Goal: Task Accomplishment & Management: Manage account settings

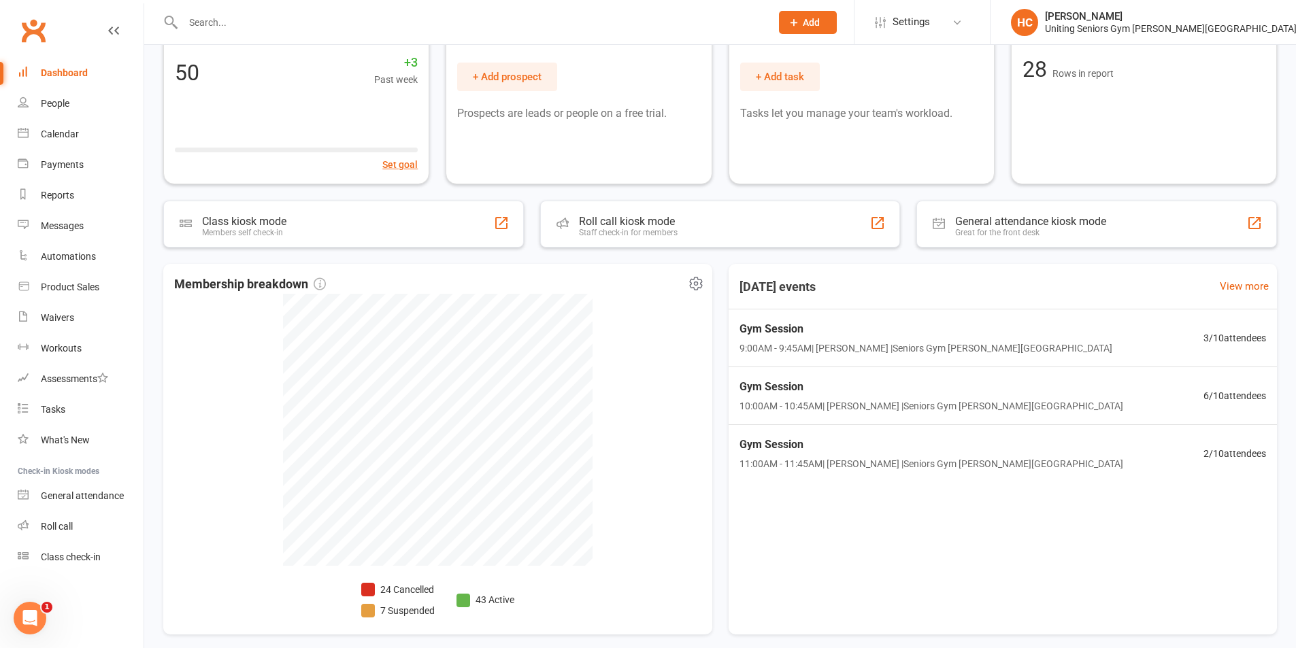
scroll to position [8, 0]
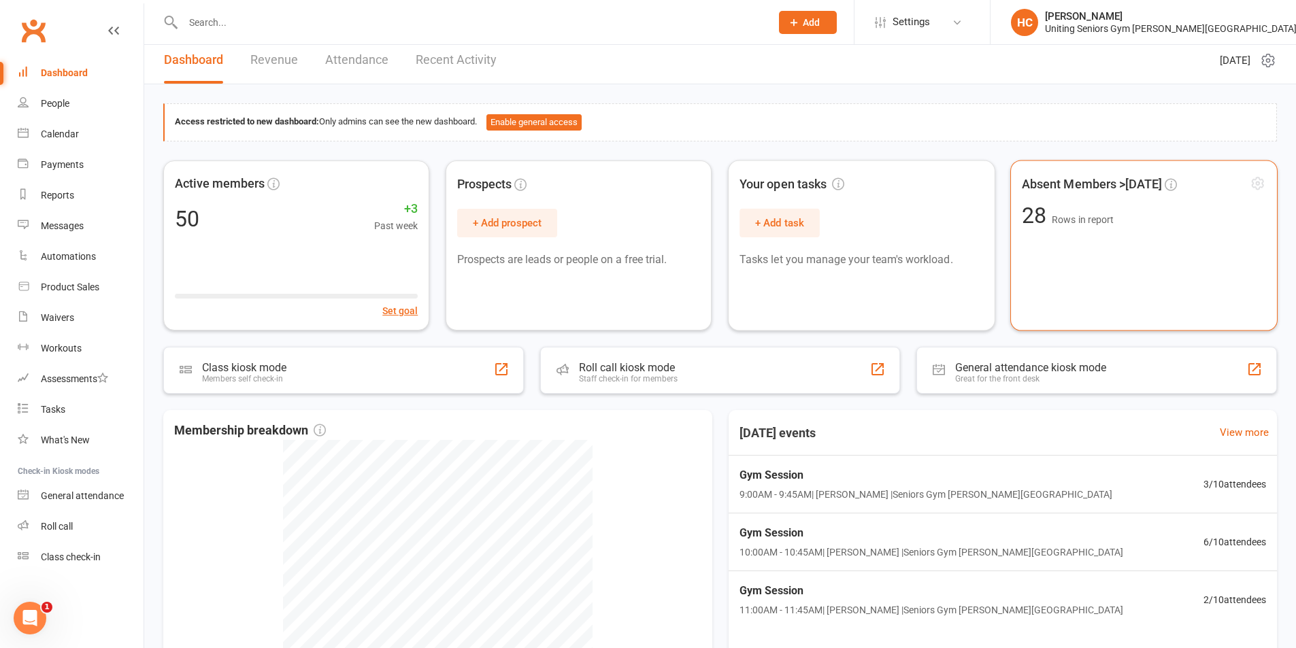
click at [1114, 209] on span "28 Rows in report" at bounding box center [1144, 215] width 244 height 22
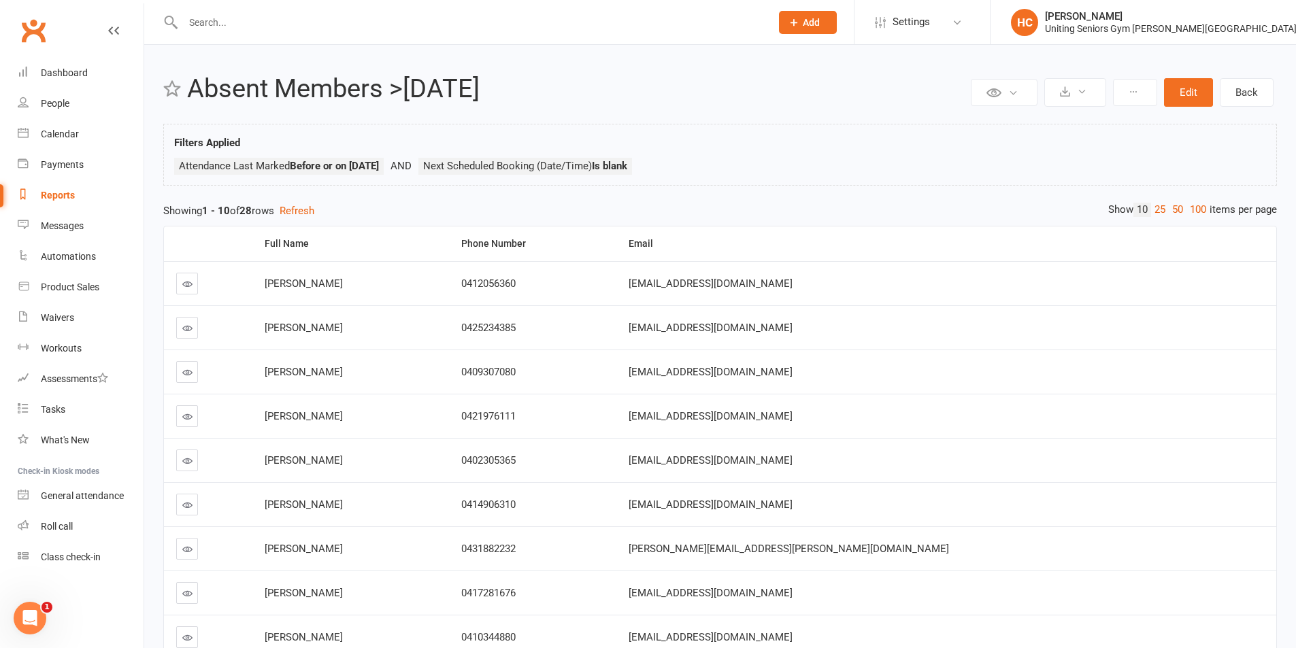
click at [259, 20] on input "text" at bounding box center [470, 22] width 582 height 19
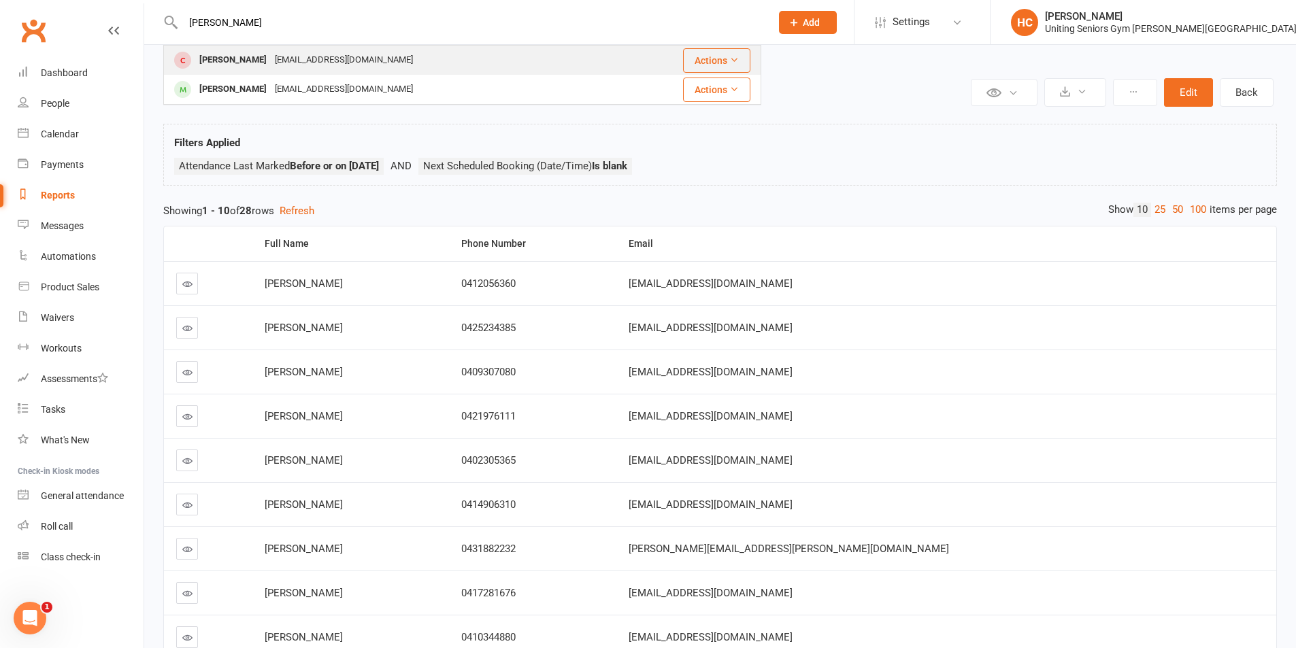
type input "baker"
click at [271, 61] on div "[EMAIL_ADDRESS][DOMAIN_NAME]" at bounding box center [344, 60] width 146 height 20
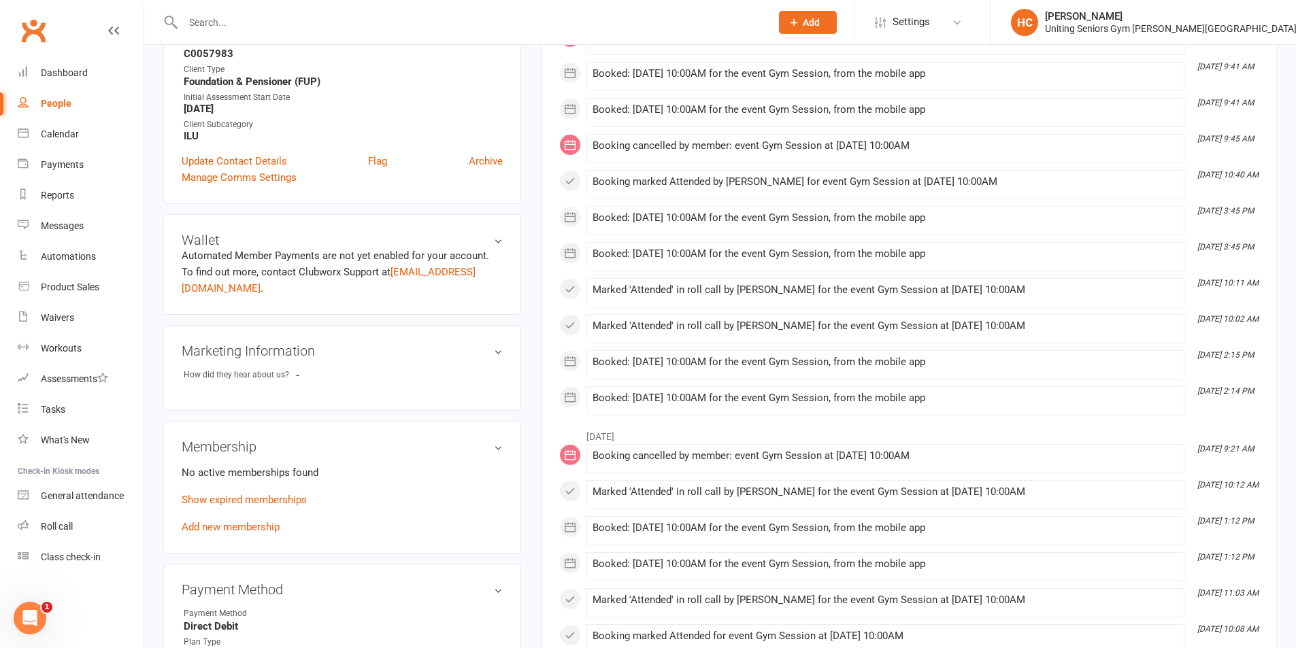
scroll to position [204, 0]
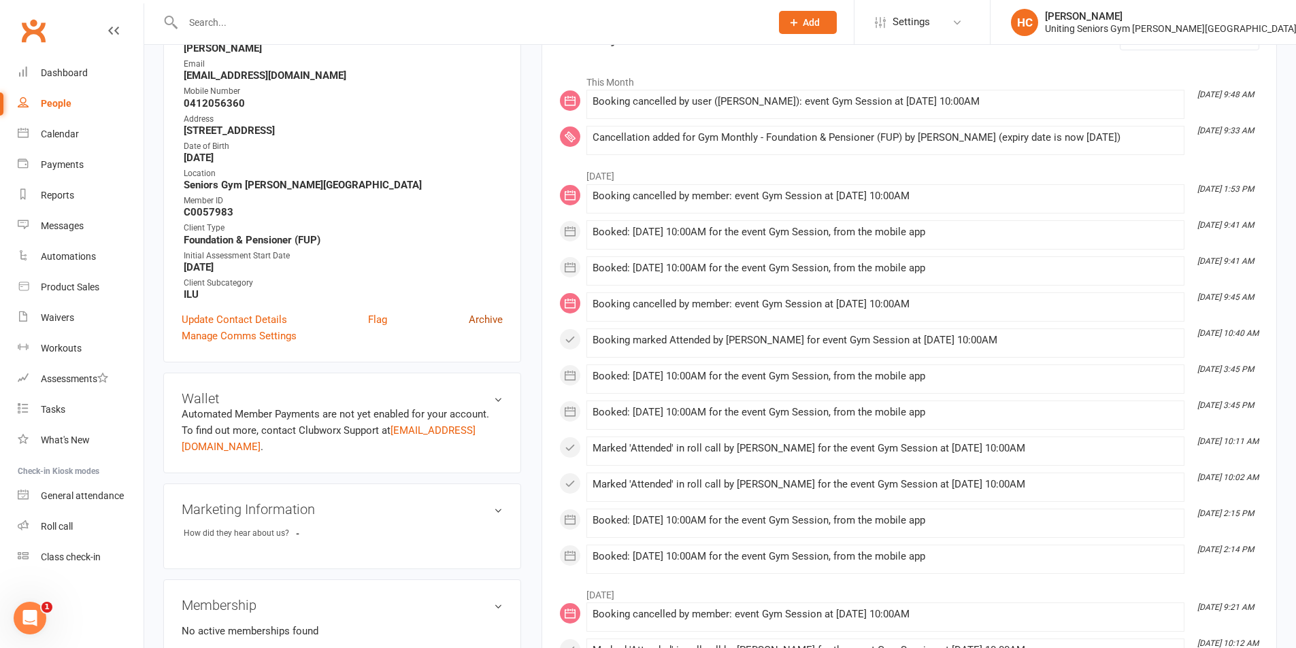
click at [488, 315] on link "Archive" at bounding box center [486, 320] width 34 height 16
click at [83, 98] on link "People" at bounding box center [81, 103] width 126 height 31
select select "100"
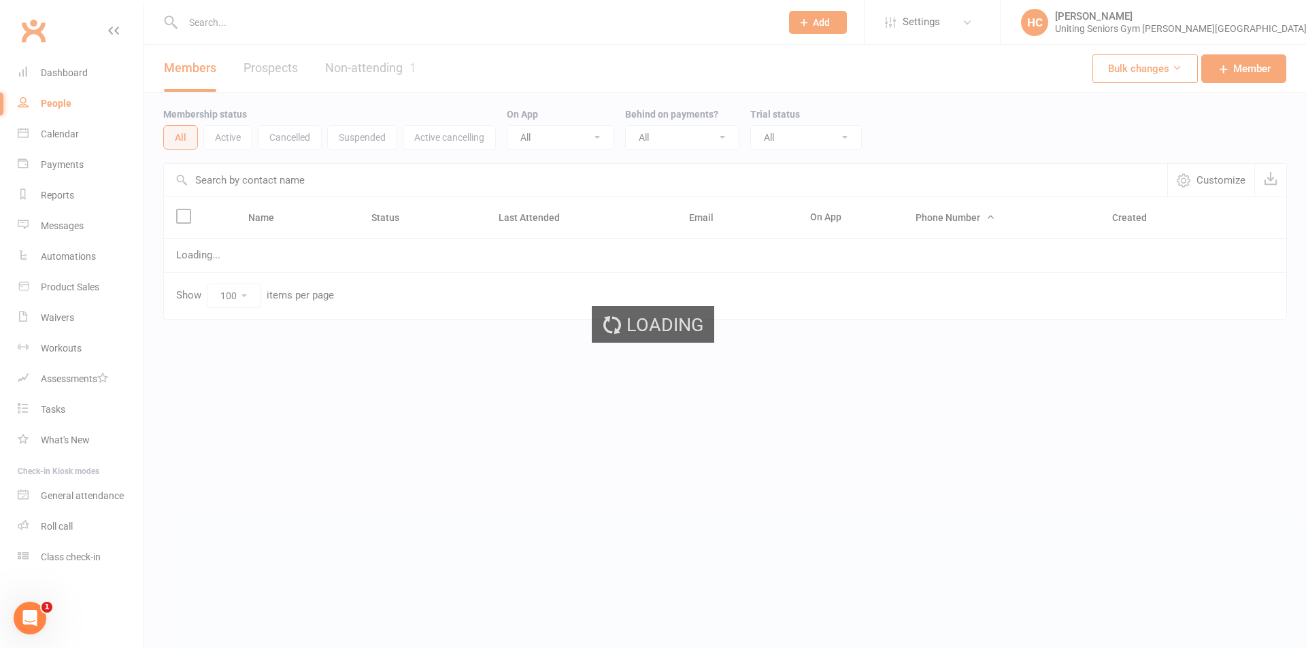
click at [48, 16] on link "Clubworx" at bounding box center [33, 31] width 34 height 34
click at [47, 27] on link "Clubworx" at bounding box center [33, 31] width 34 height 34
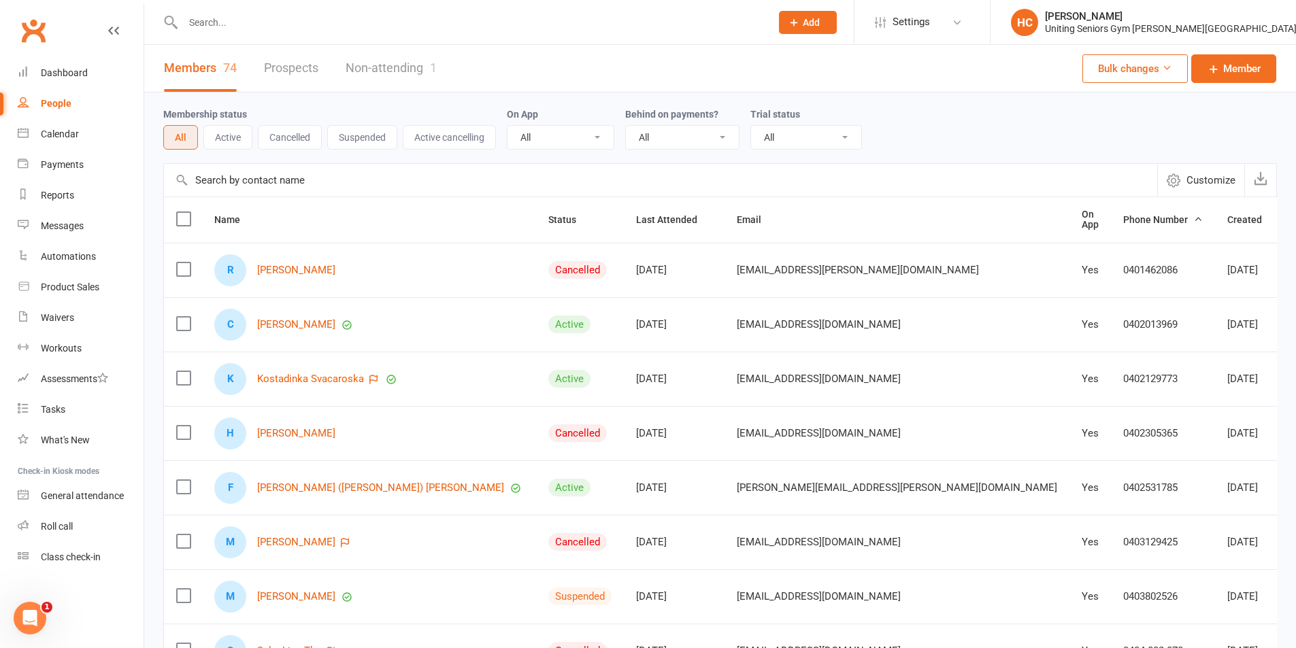
click at [46, 29] on link "Clubworx" at bounding box center [33, 31] width 34 height 34
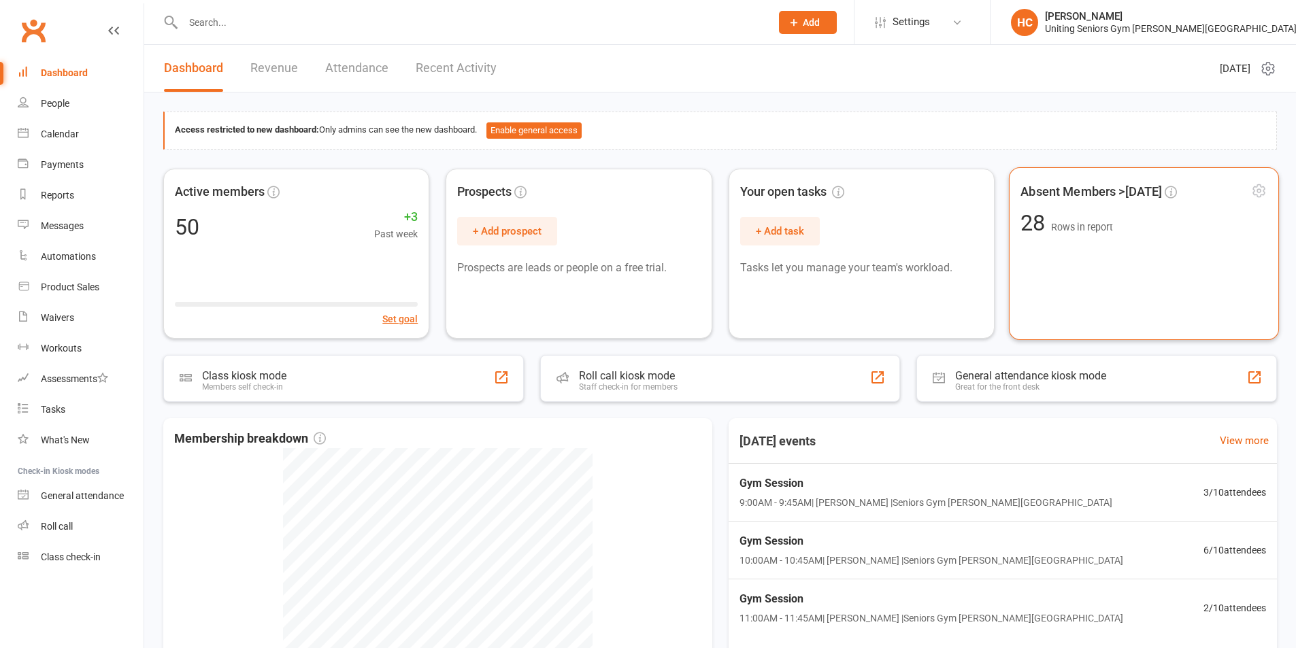
click at [1214, 231] on span "28 Rows in report" at bounding box center [1143, 223] width 247 height 22
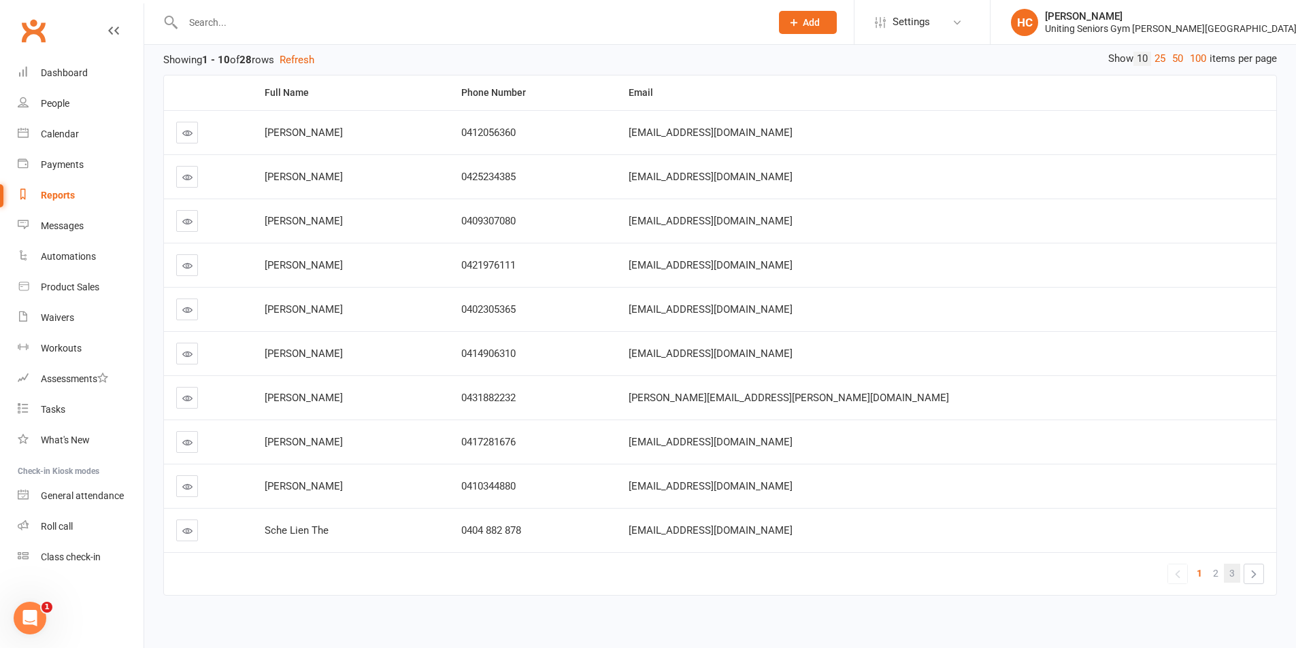
scroll to position [163, 0]
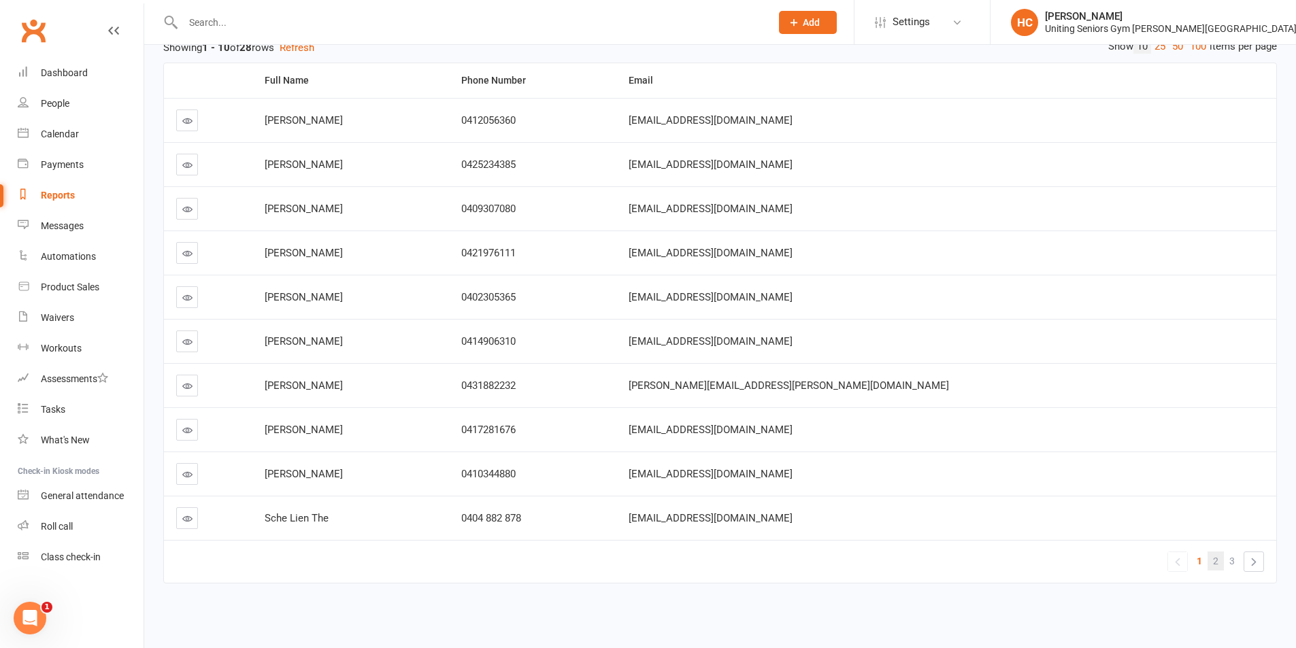
click at [1220, 563] on link "2" at bounding box center [1215, 561] width 16 height 19
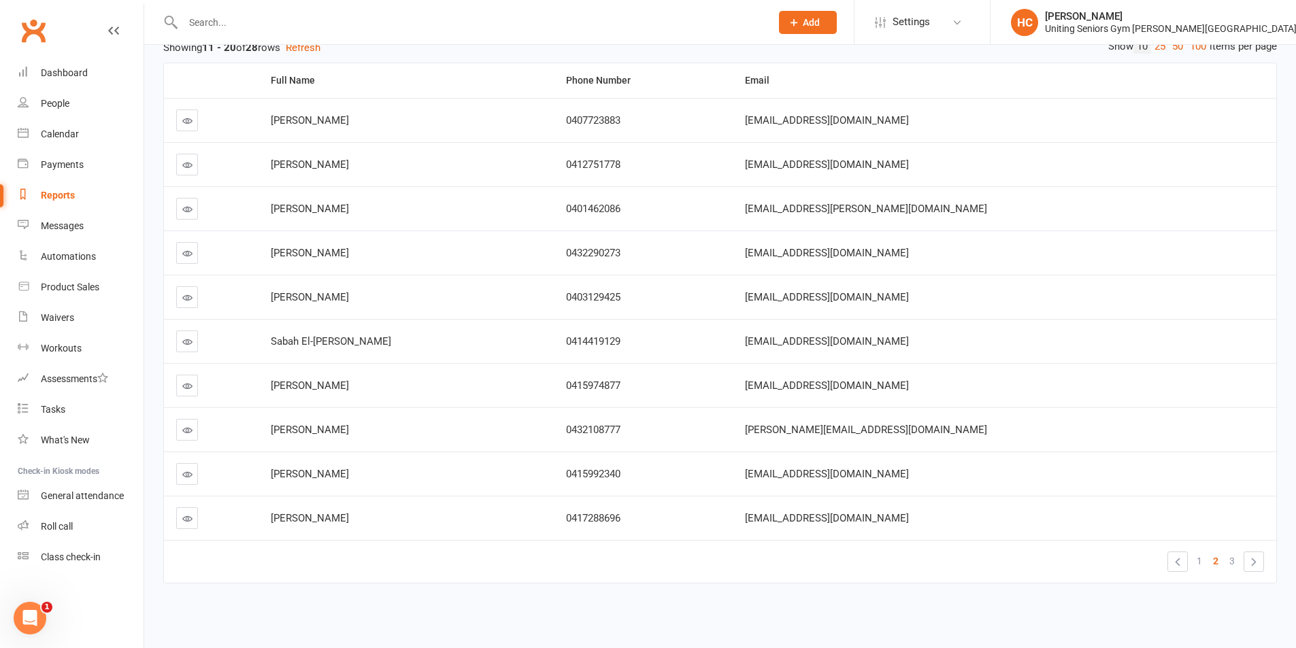
click at [311, 16] on input "text" at bounding box center [470, 22] width 582 height 19
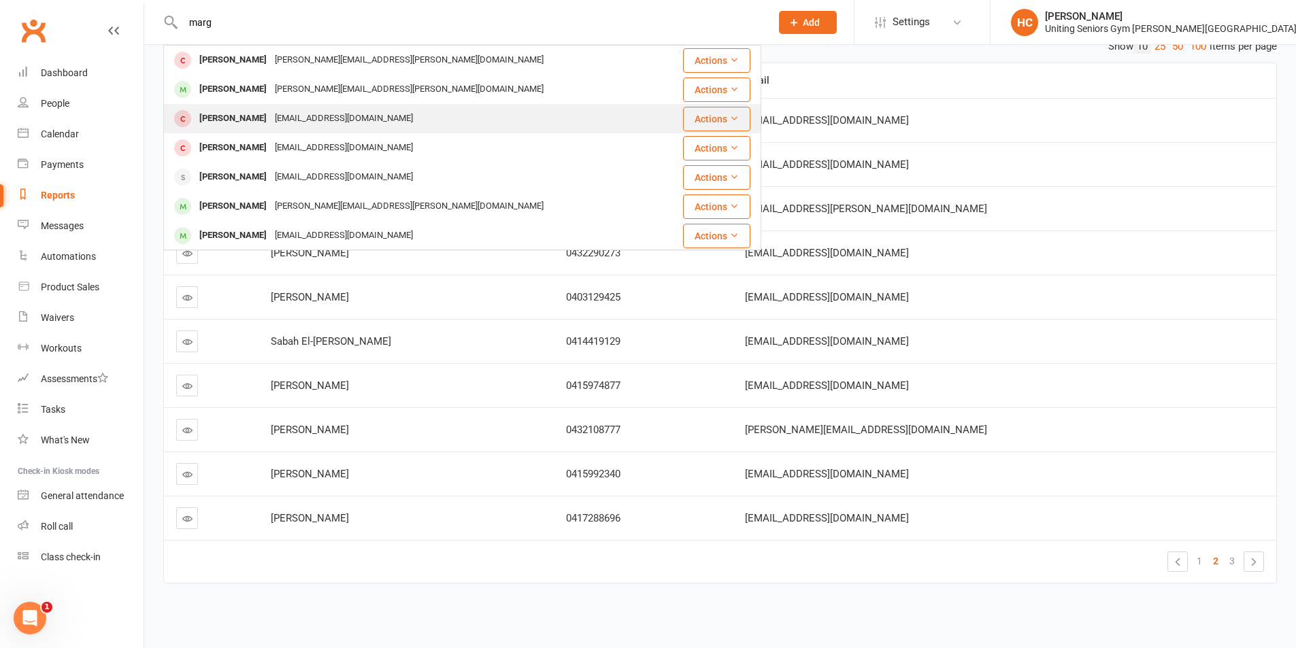
type input "marg"
click at [380, 112] on div "lathammargaret7@gmail.com" at bounding box center [344, 119] width 146 height 20
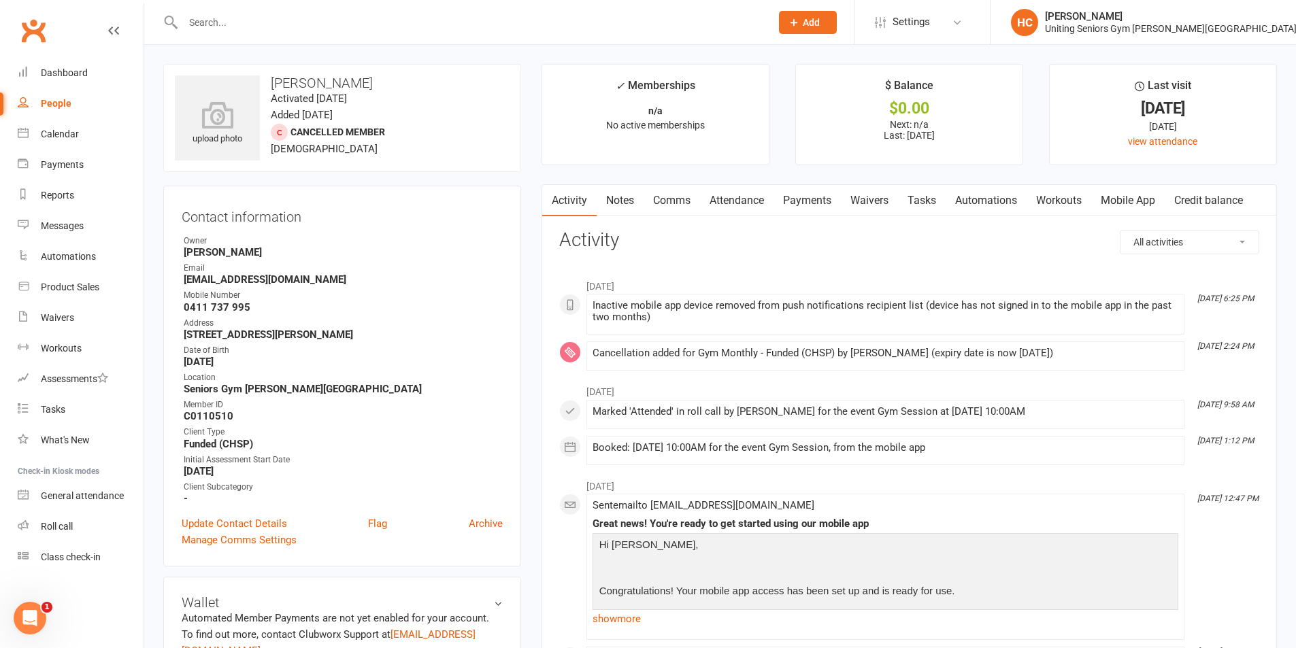
click at [58, 105] on div "People" at bounding box center [56, 103] width 31 height 11
select select "100"
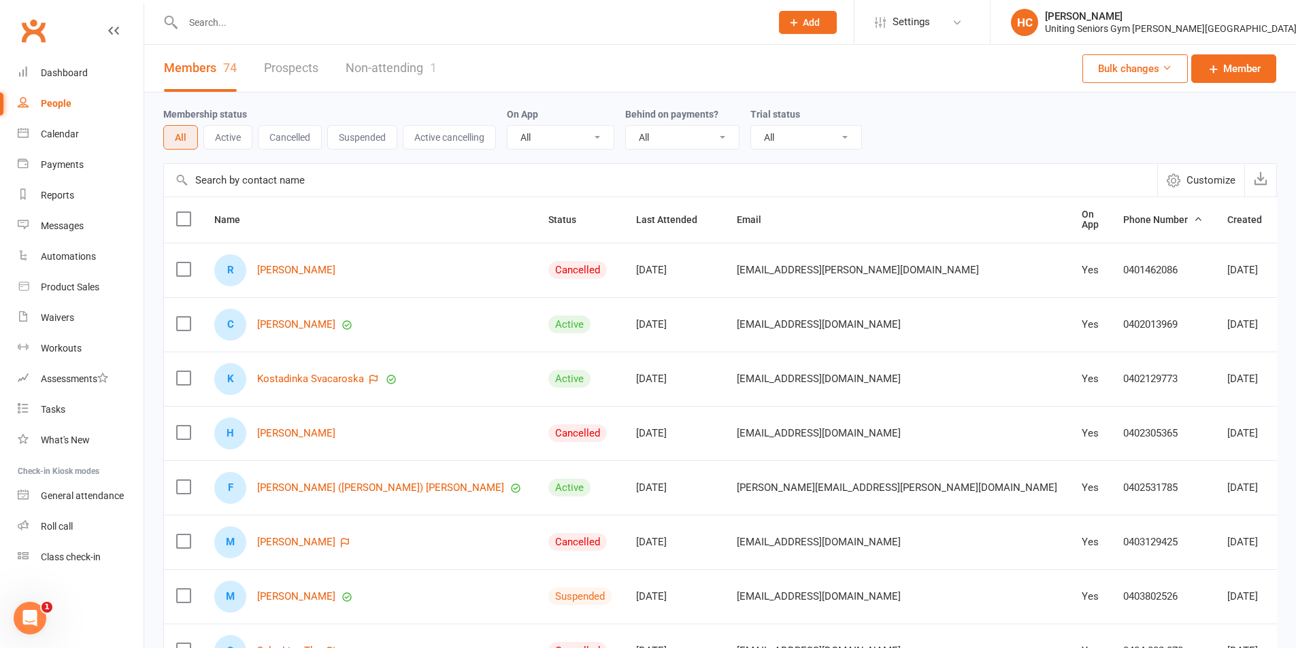
click at [29, 31] on link "Clubworx" at bounding box center [33, 31] width 34 height 34
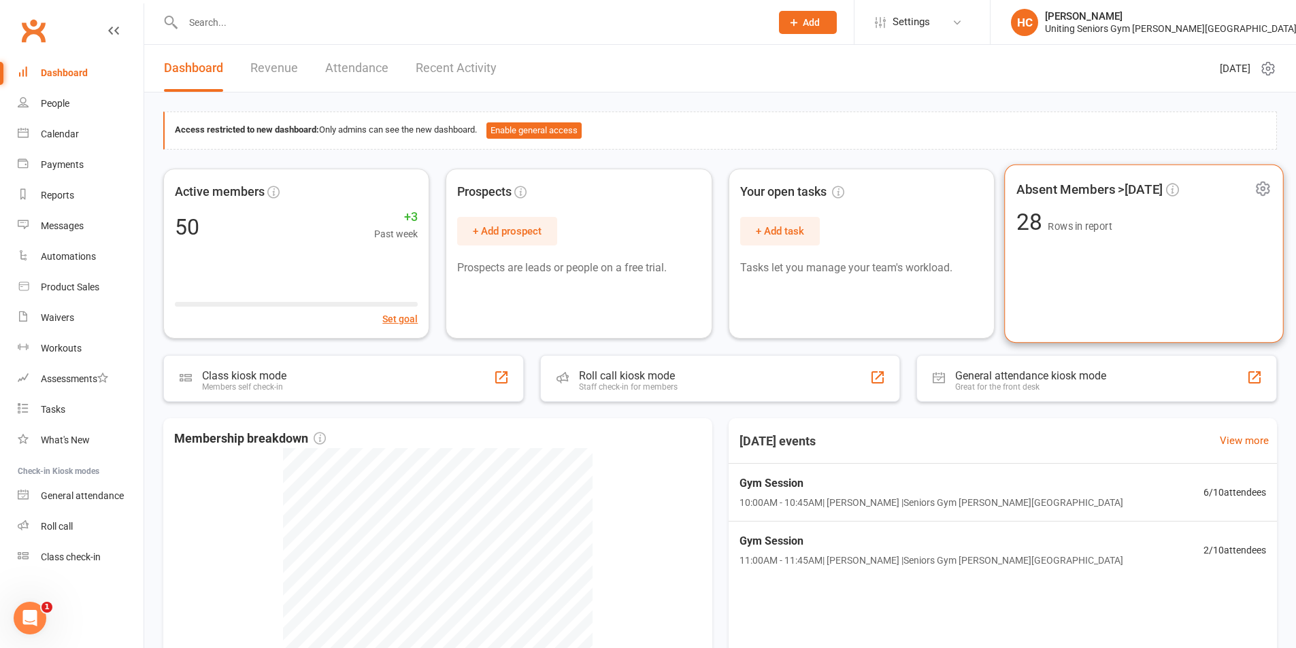
click at [1105, 250] on div "Absent Members >[DATE] 28 Rows in report" at bounding box center [1144, 253] width 280 height 179
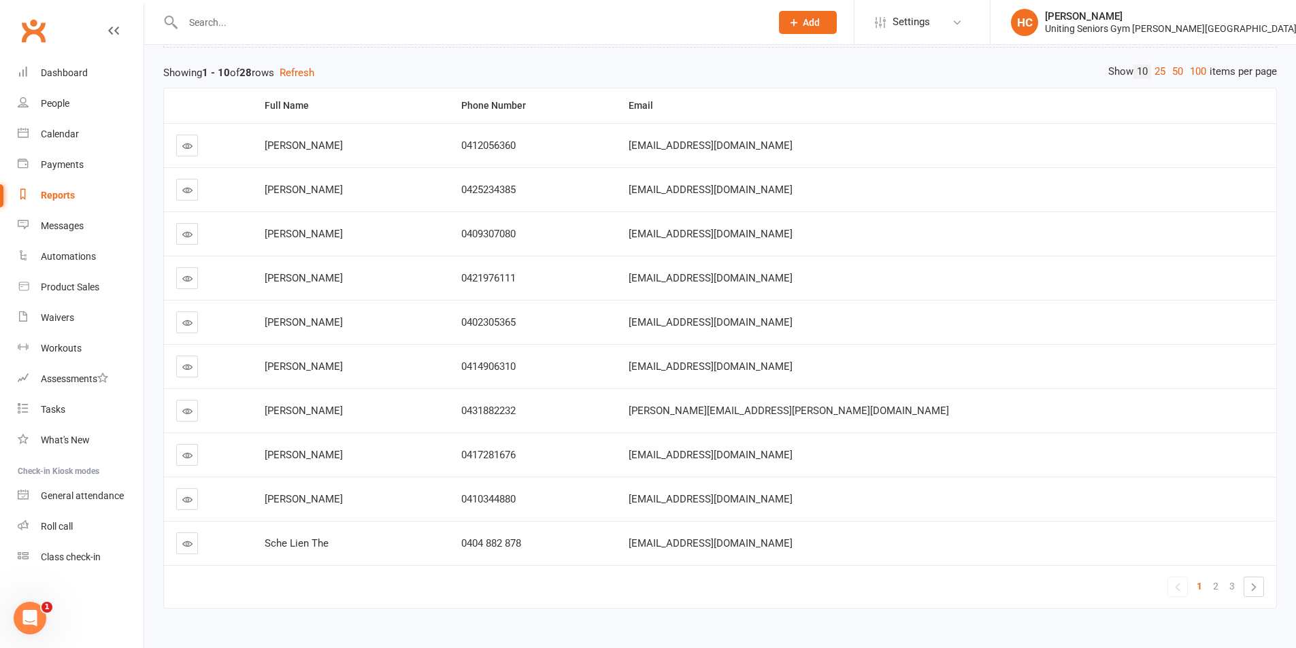
scroll to position [163, 0]
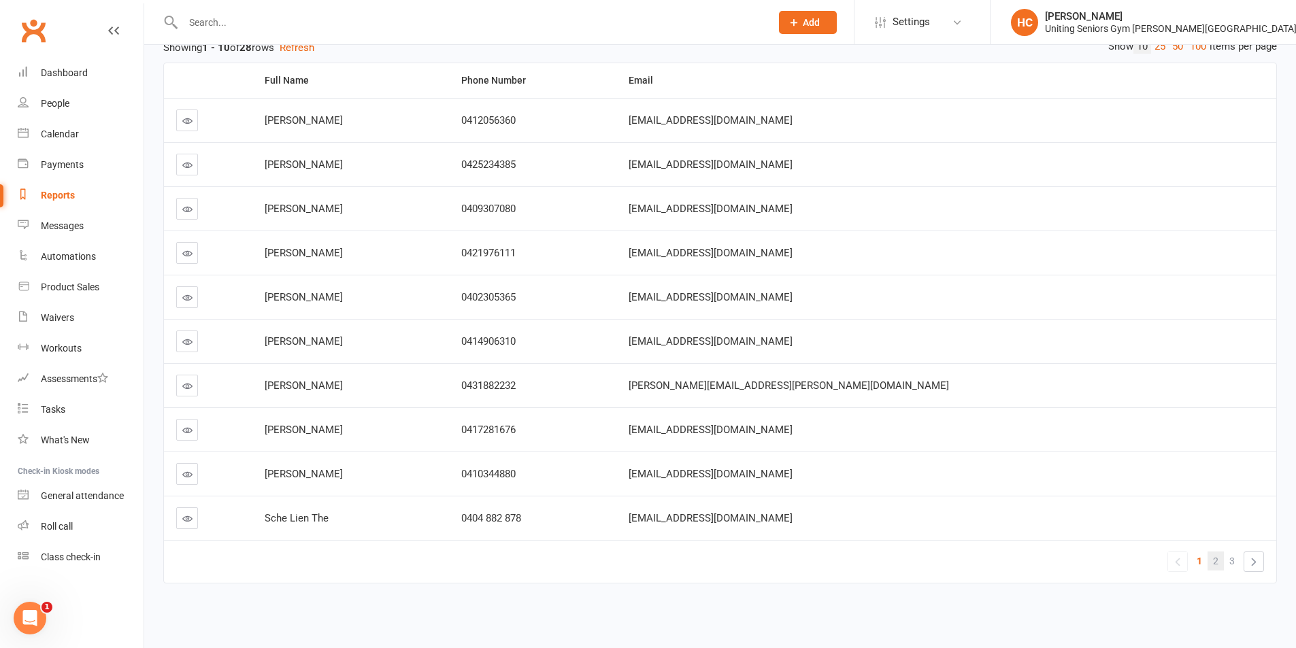
click at [1214, 560] on span "2" at bounding box center [1215, 561] width 5 height 19
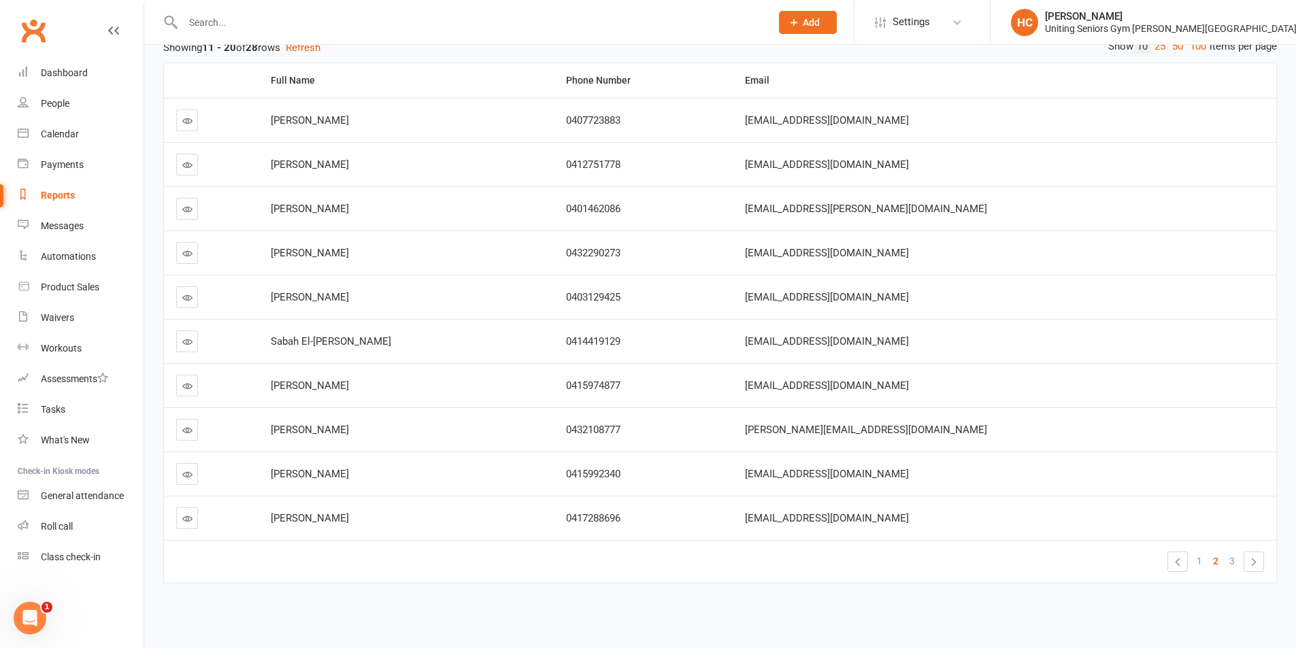
click at [292, 24] on input "text" at bounding box center [470, 22] width 582 height 19
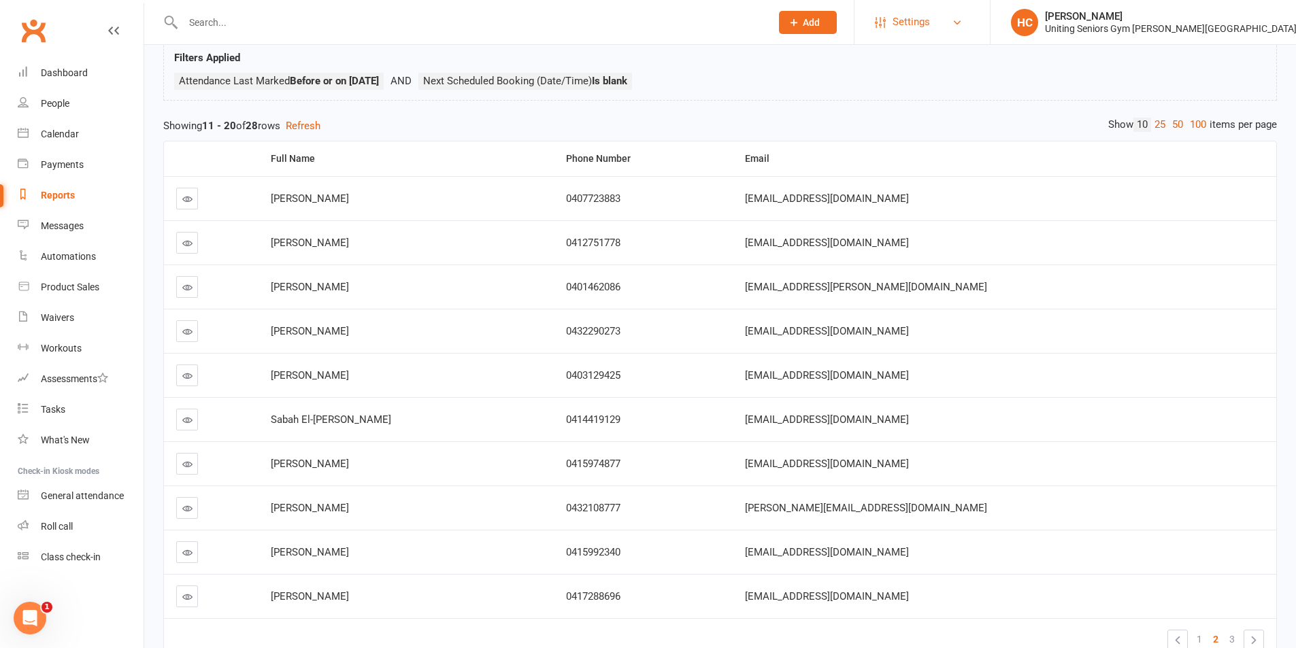
scroll to position [0, 0]
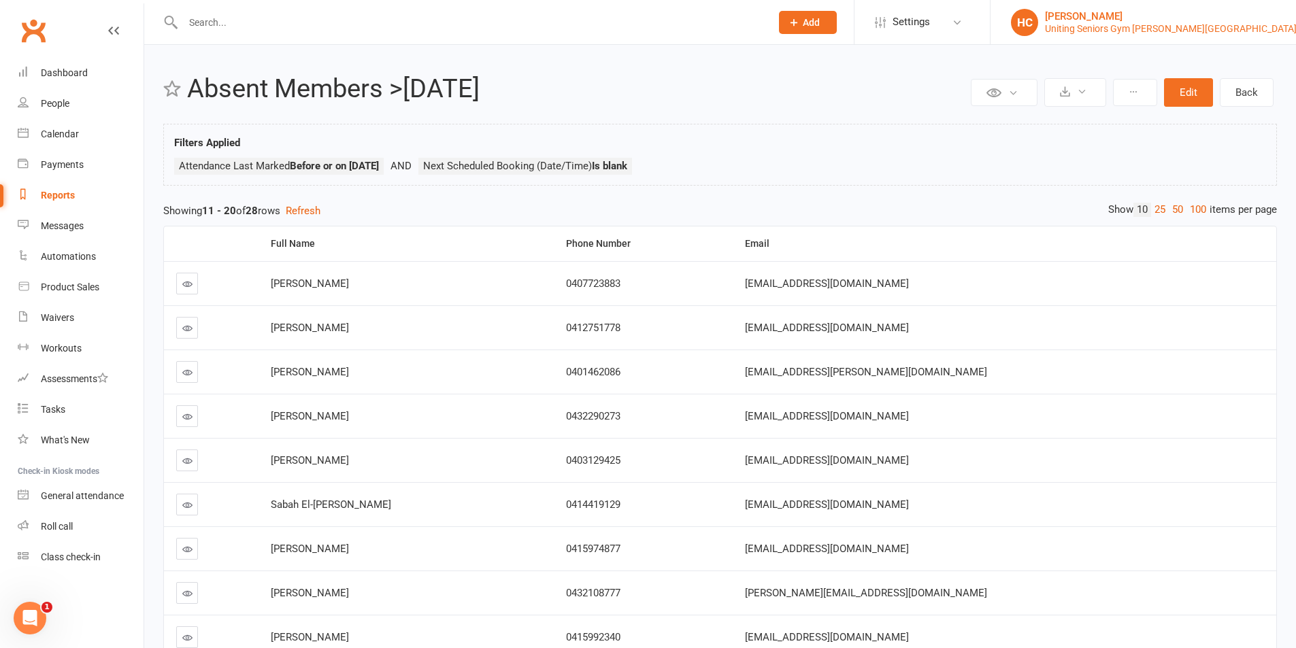
click at [1174, 12] on div "[PERSON_NAME]" at bounding box center [1171, 16] width 252 height 12
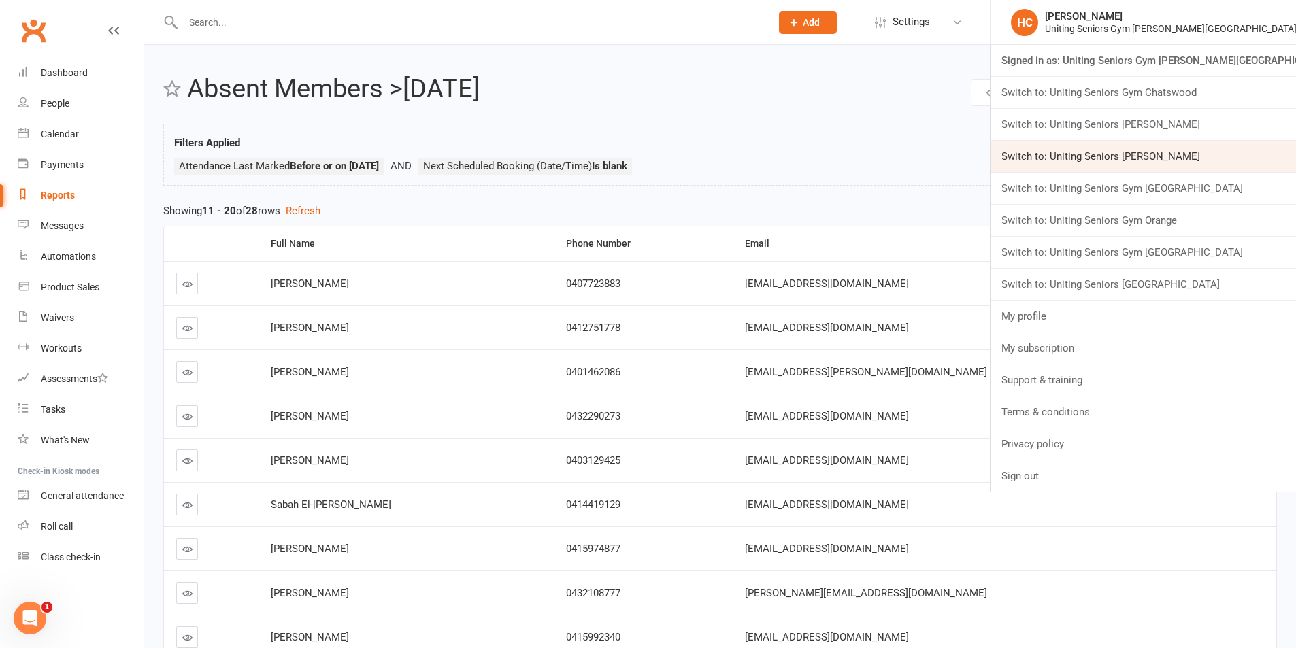
click at [1218, 158] on link "Switch to: Uniting Seniors [PERSON_NAME]" at bounding box center [1142, 156] width 305 height 31
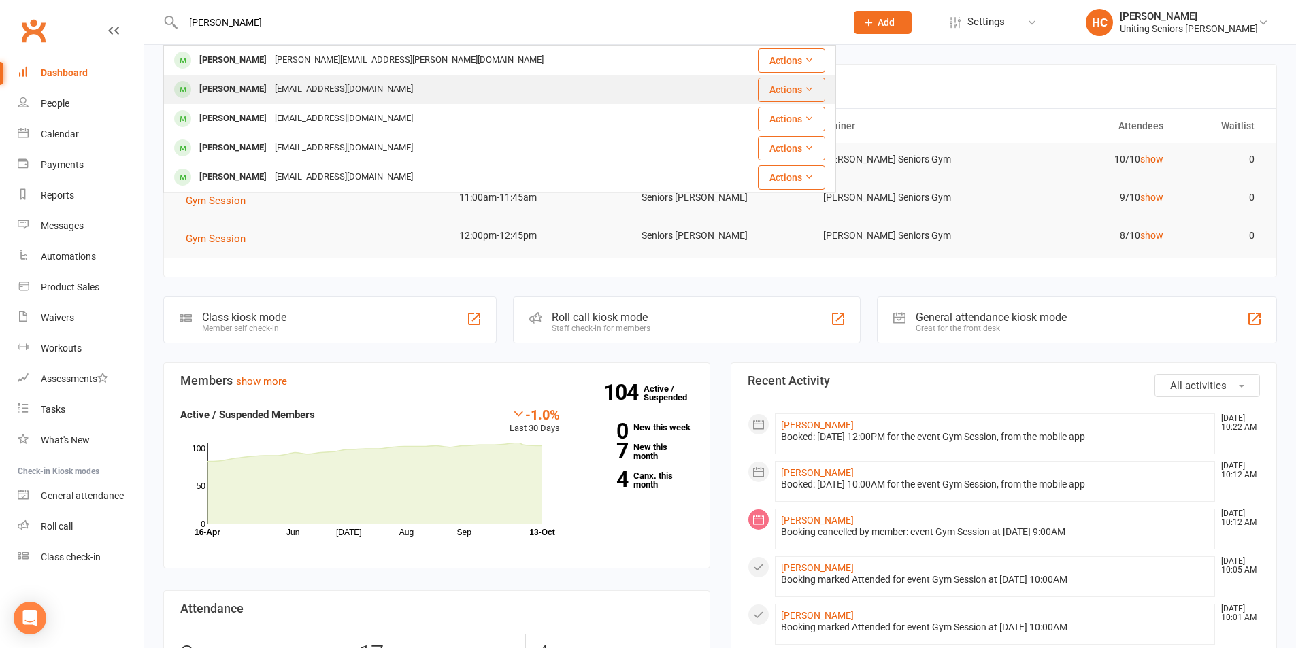
type input "diane"
click at [318, 80] on div "dianeduvall@yahoo.com" at bounding box center [344, 90] width 146 height 20
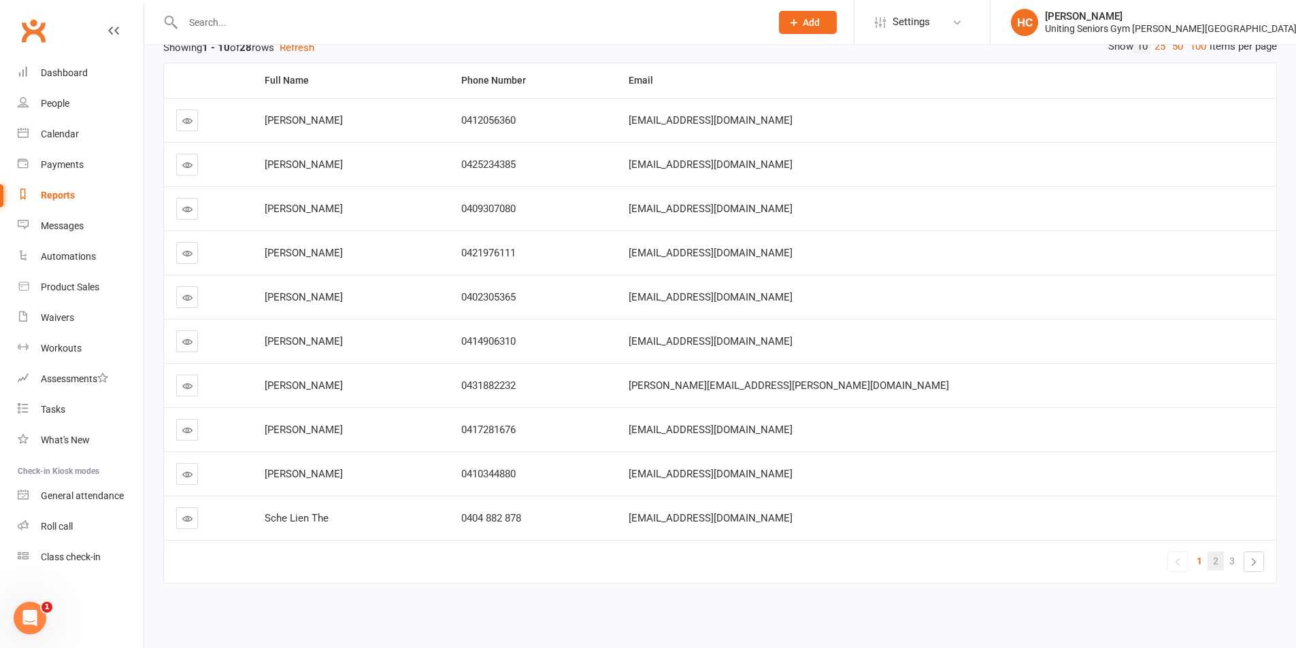
click at [1214, 569] on span "2" at bounding box center [1215, 561] width 5 height 19
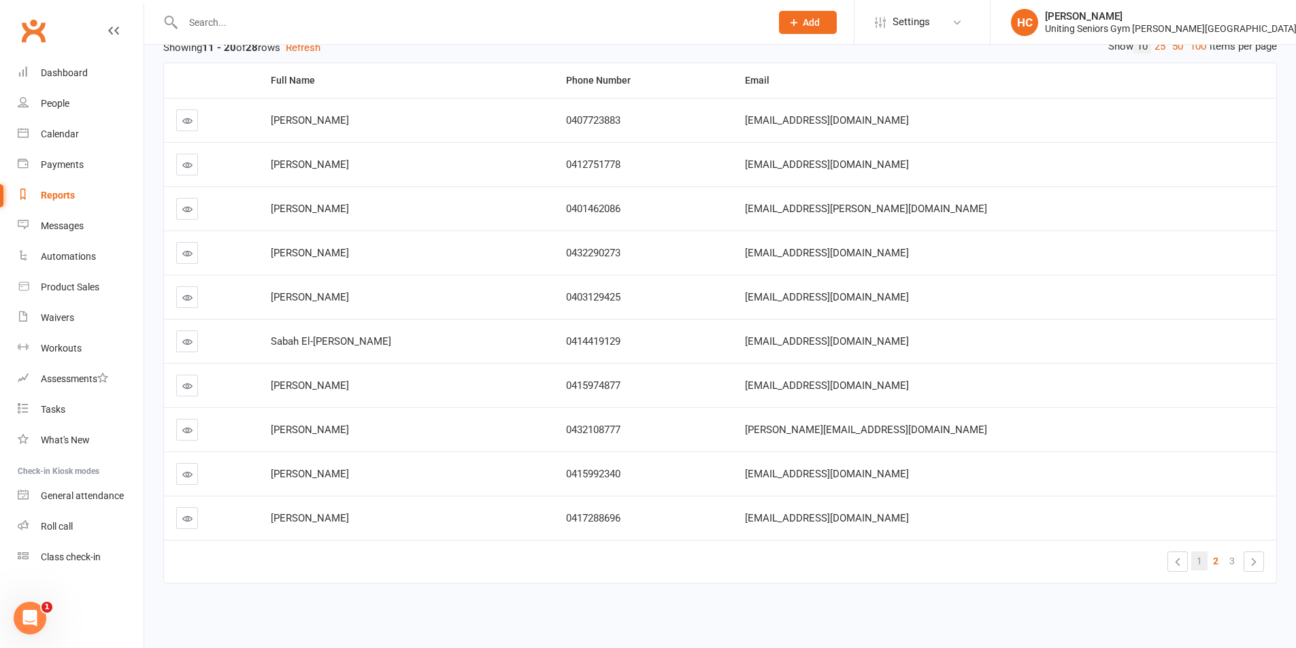
click at [1205, 563] on link "1" at bounding box center [1199, 561] width 16 height 19
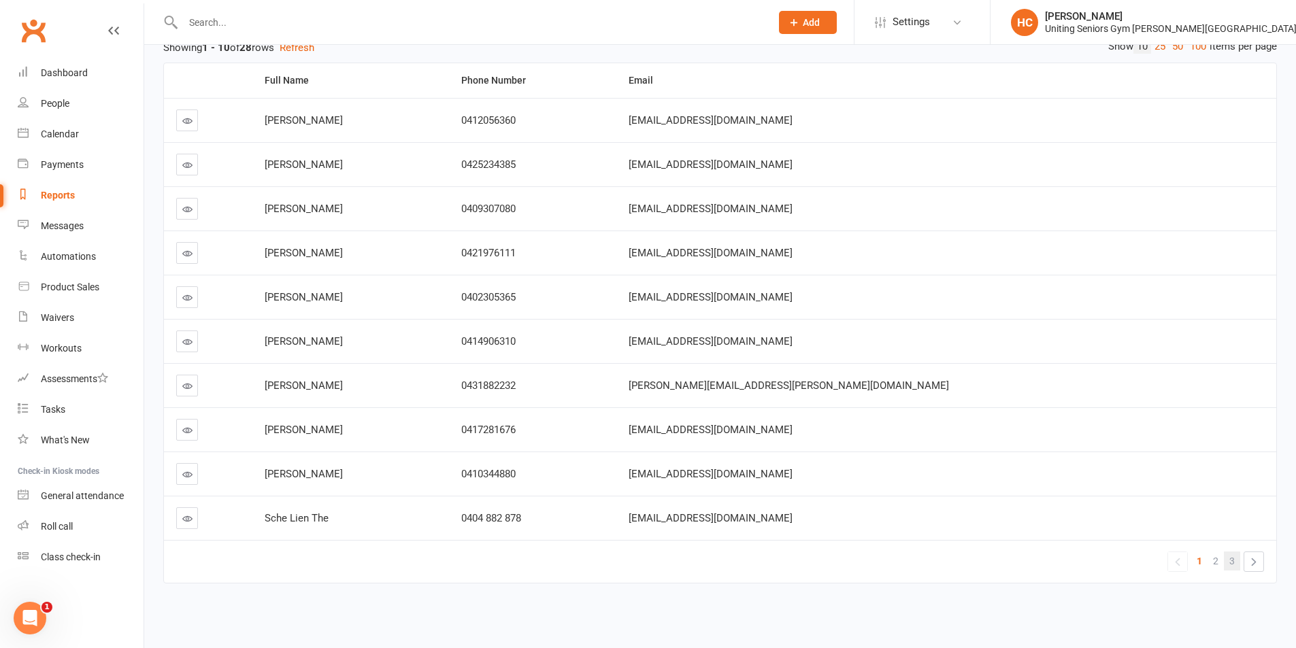
click at [1230, 562] on span "3" at bounding box center [1231, 561] width 5 height 19
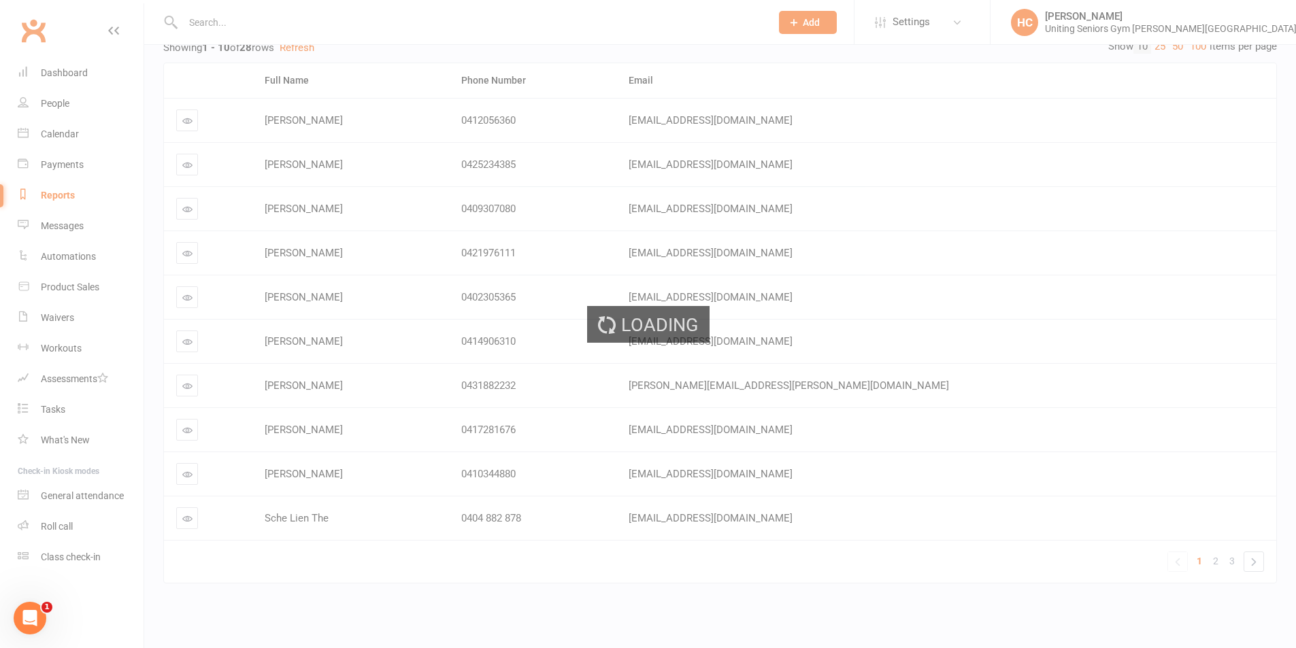
scroll to position [75, 0]
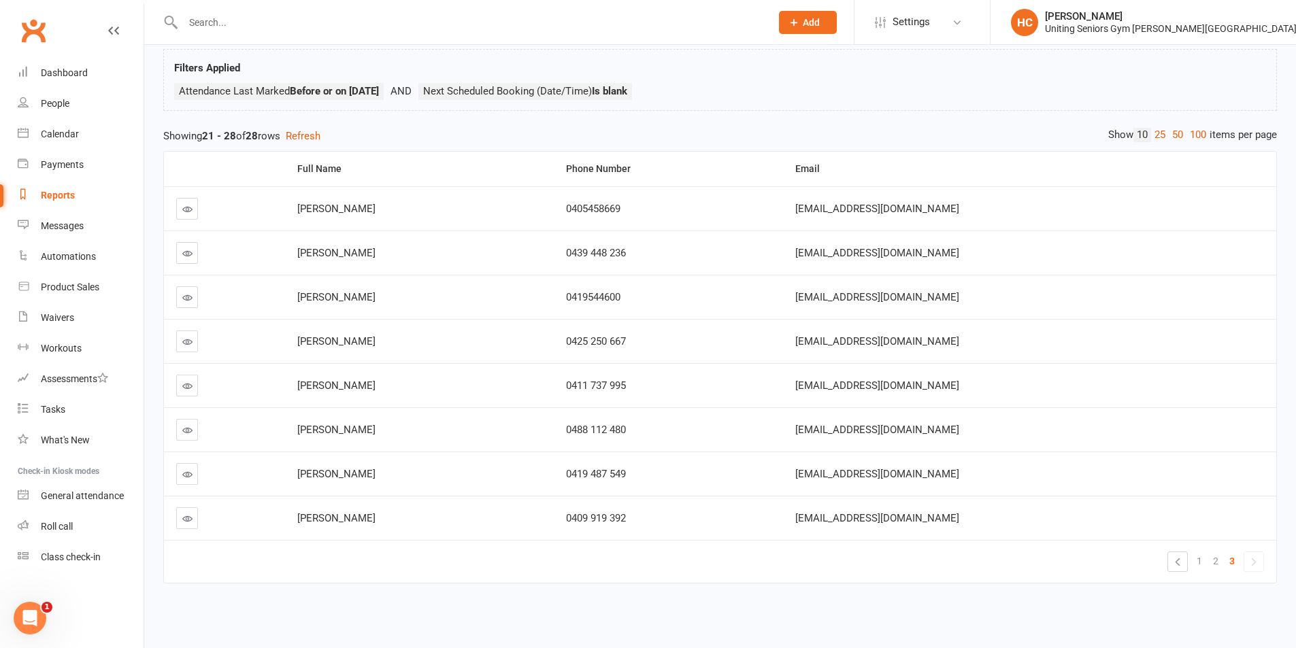
click at [29, 29] on link "Clubworx" at bounding box center [33, 31] width 34 height 34
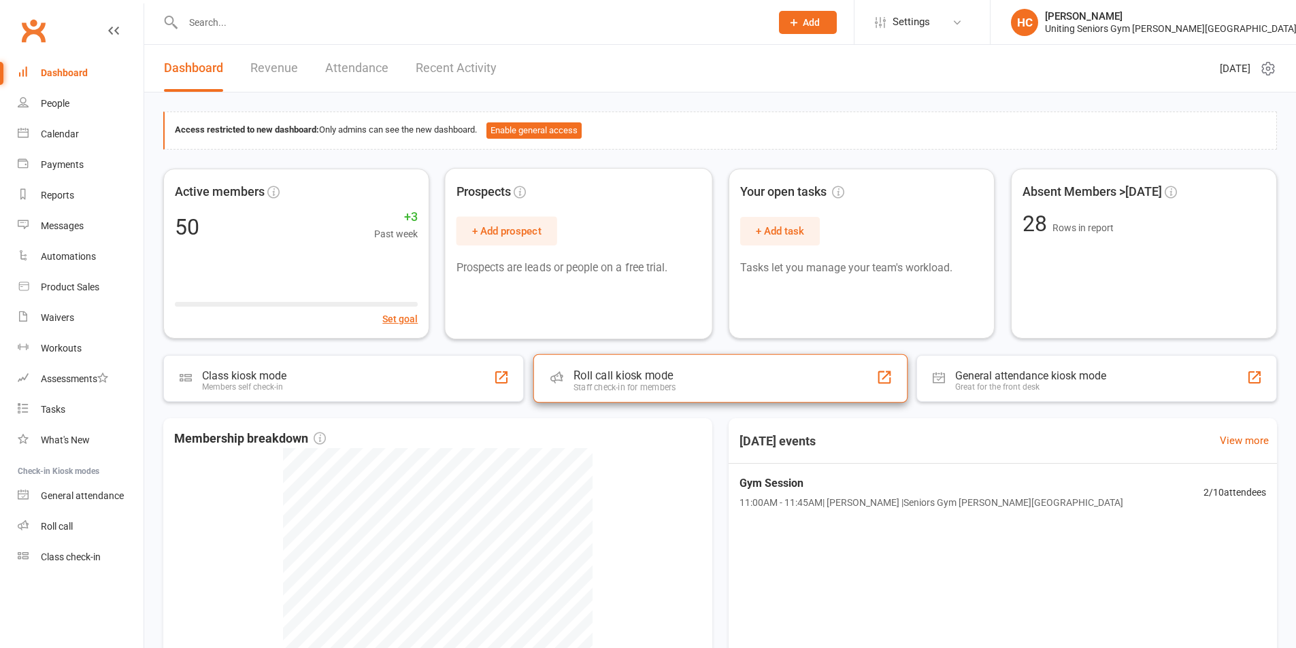
click at [630, 380] on div "Roll call kiosk mode" at bounding box center [624, 376] width 103 height 14
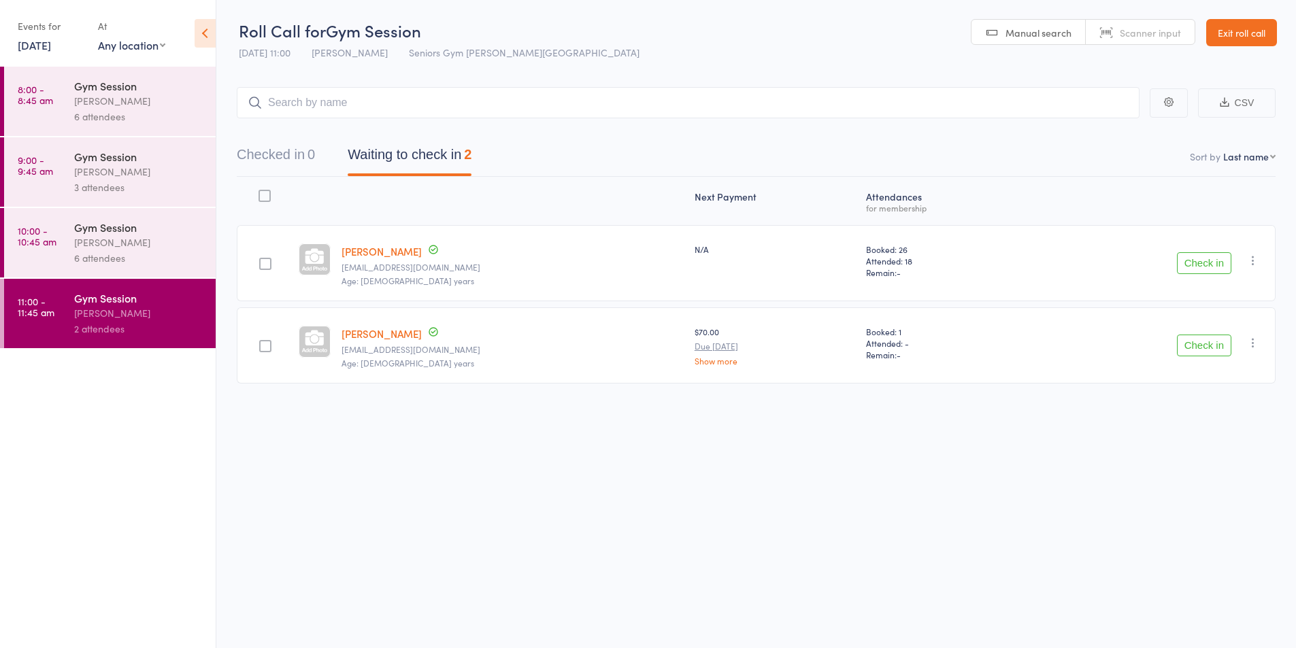
click at [1193, 338] on button "Check in" at bounding box center [1204, 346] width 54 height 22
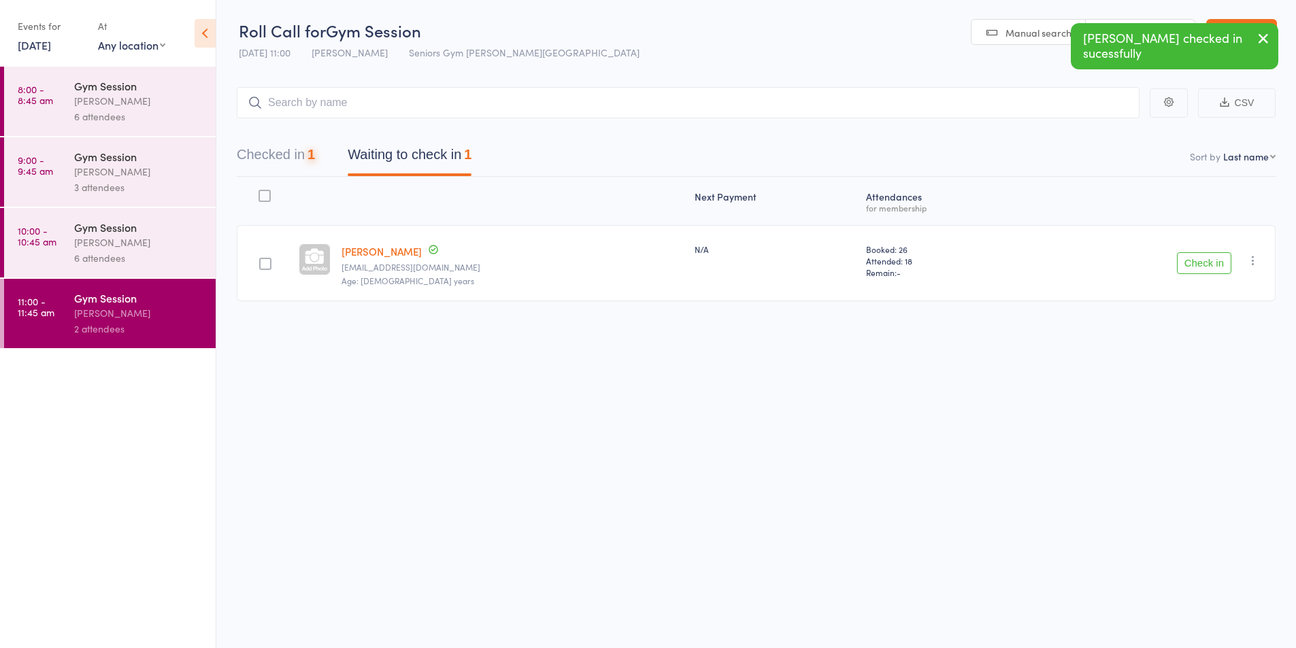
click at [113, 225] on div "Gym Session" at bounding box center [139, 227] width 130 height 15
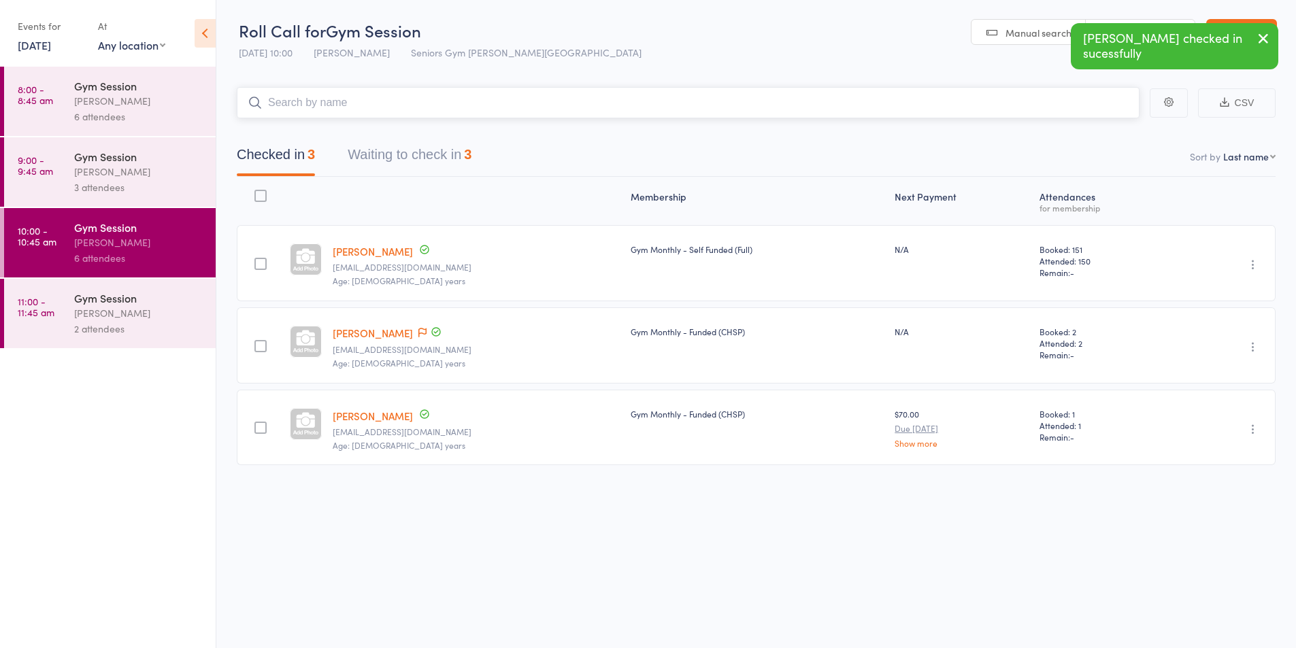
click at [418, 161] on button "Waiting to check in 3" at bounding box center [410, 158] width 124 height 36
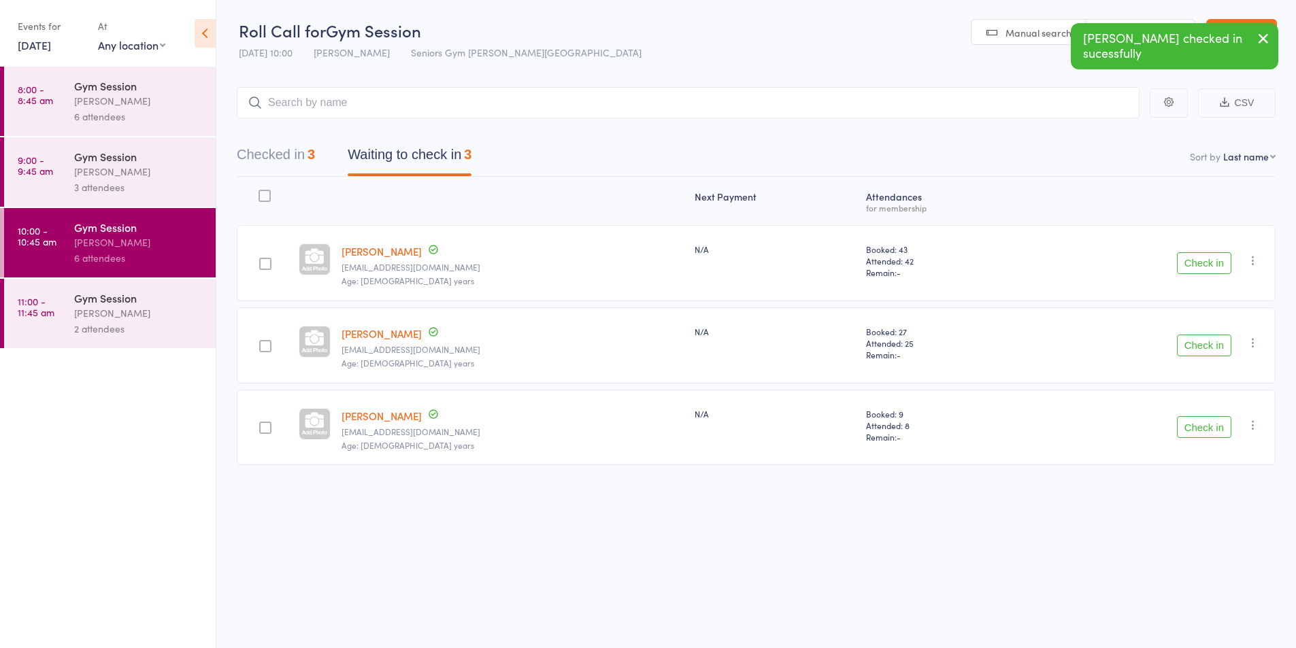
click at [1222, 254] on button "Check in" at bounding box center [1204, 263] width 54 height 22
click at [1211, 264] on button "Check in" at bounding box center [1204, 263] width 54 height 22
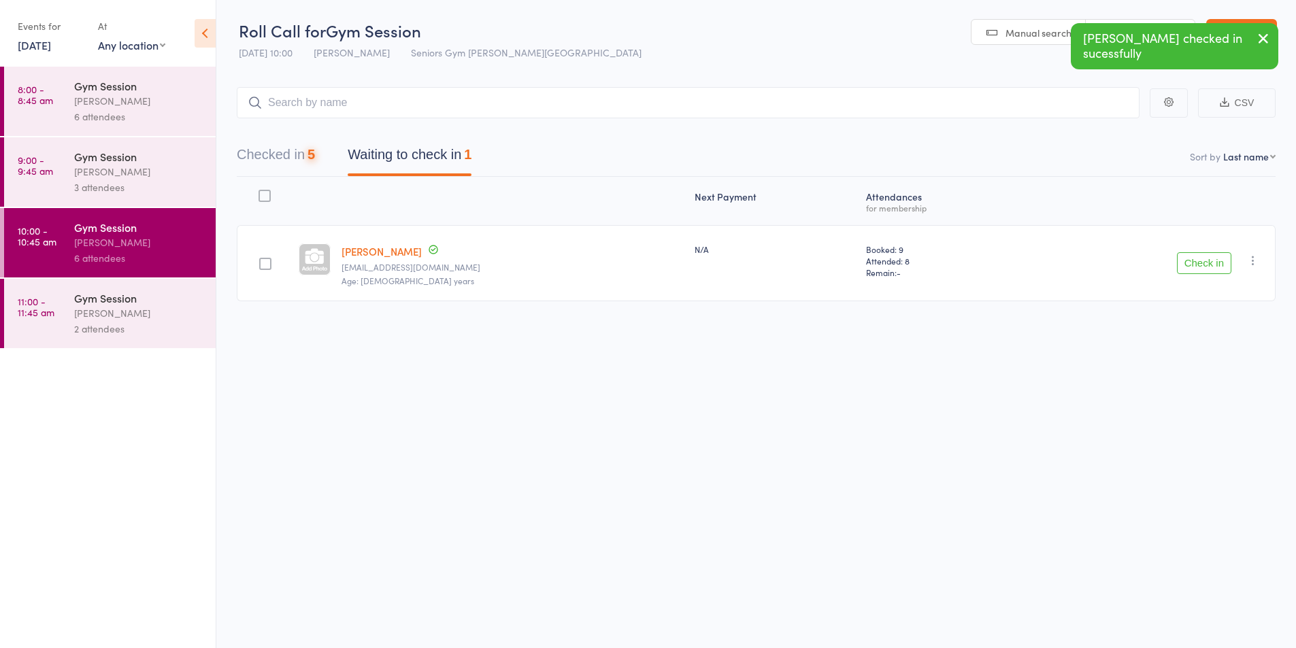
click at [1211, 264] on button "Check in" at bounding box center [1204, 263] width 54 height 22
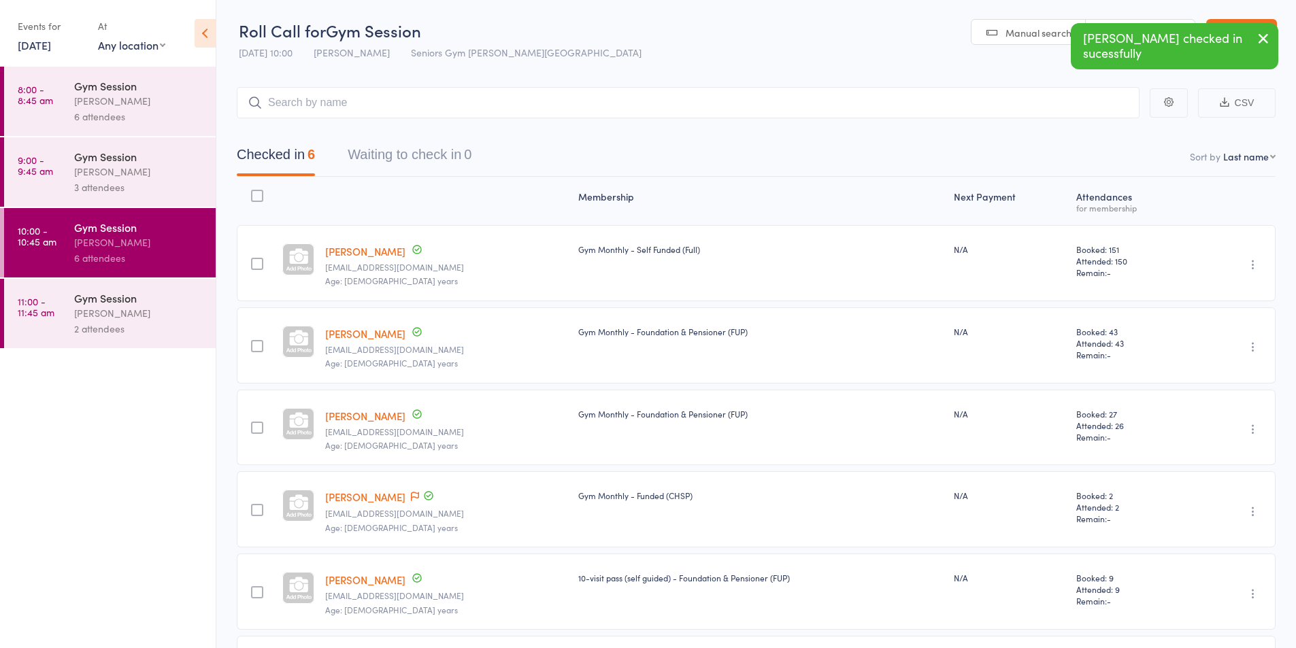
click at [165, 314] on div "[PERSON_NAME]" at bounding box center [139, 313] width 130 height 16
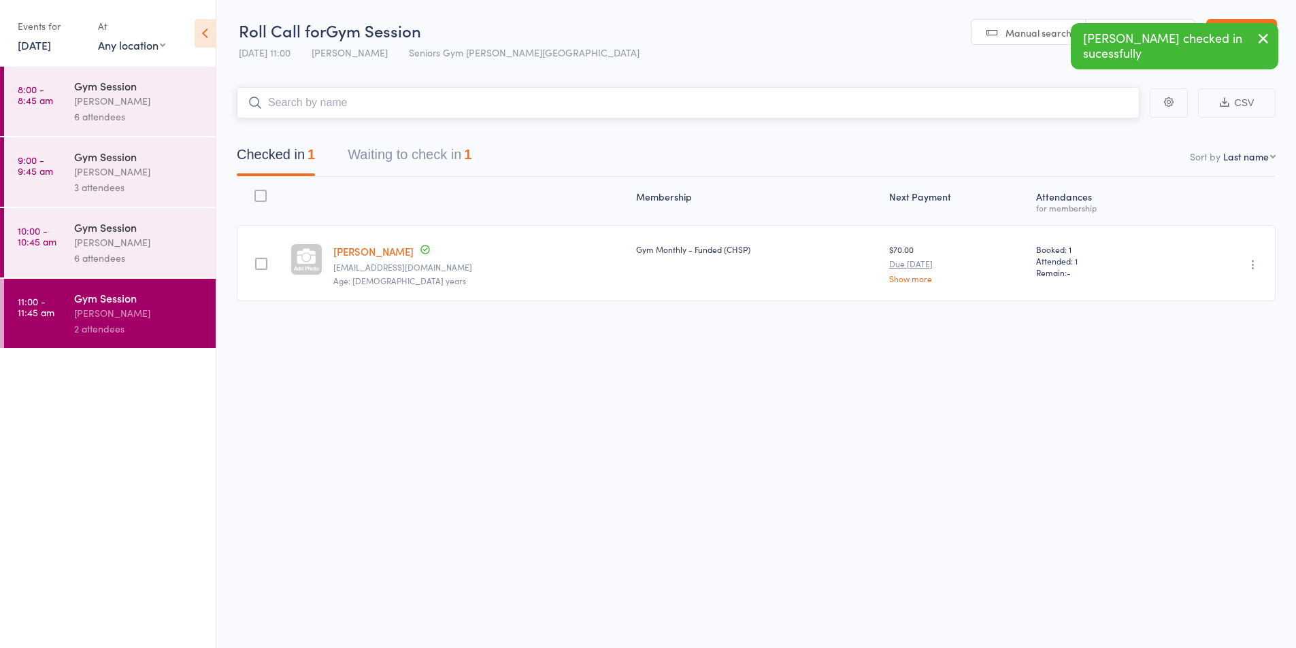
click at [420, 155] on button "Waiting to check in 1" at bounding box center [410, 158] width 124 height 36
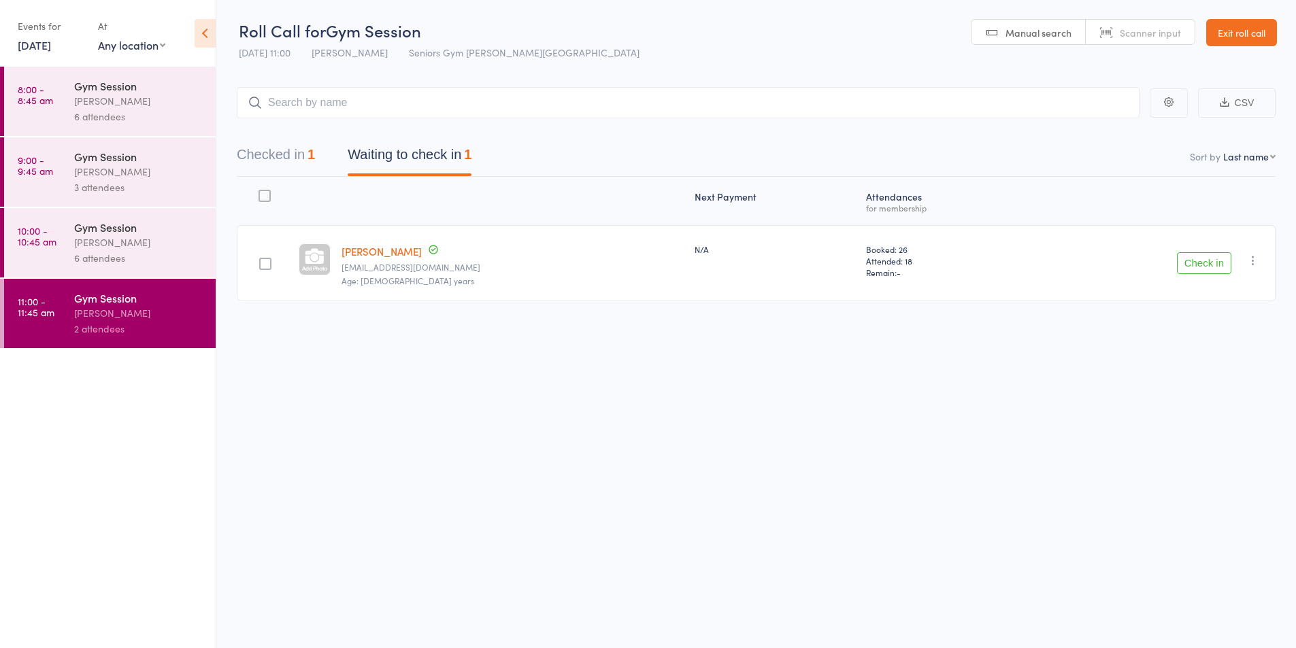
click at [48, 44] on link "13 Oct, 2025" at bounding box center [34, 44] width 33 height 15
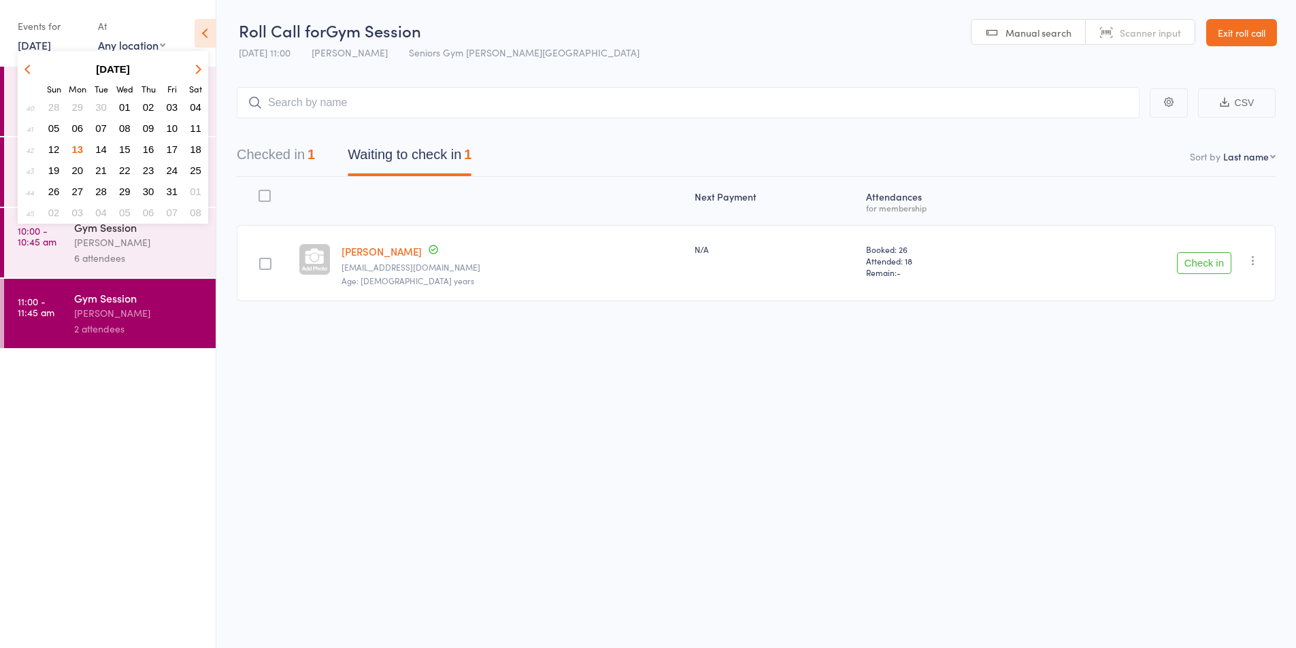
click at [656, 418] on div "Roll Call for Gym Session 13 Oct 11:00 Hugo Chan Seniors Gym Beverly Hills Manu…" at bounding box center [648, 324] width 1296 height 648
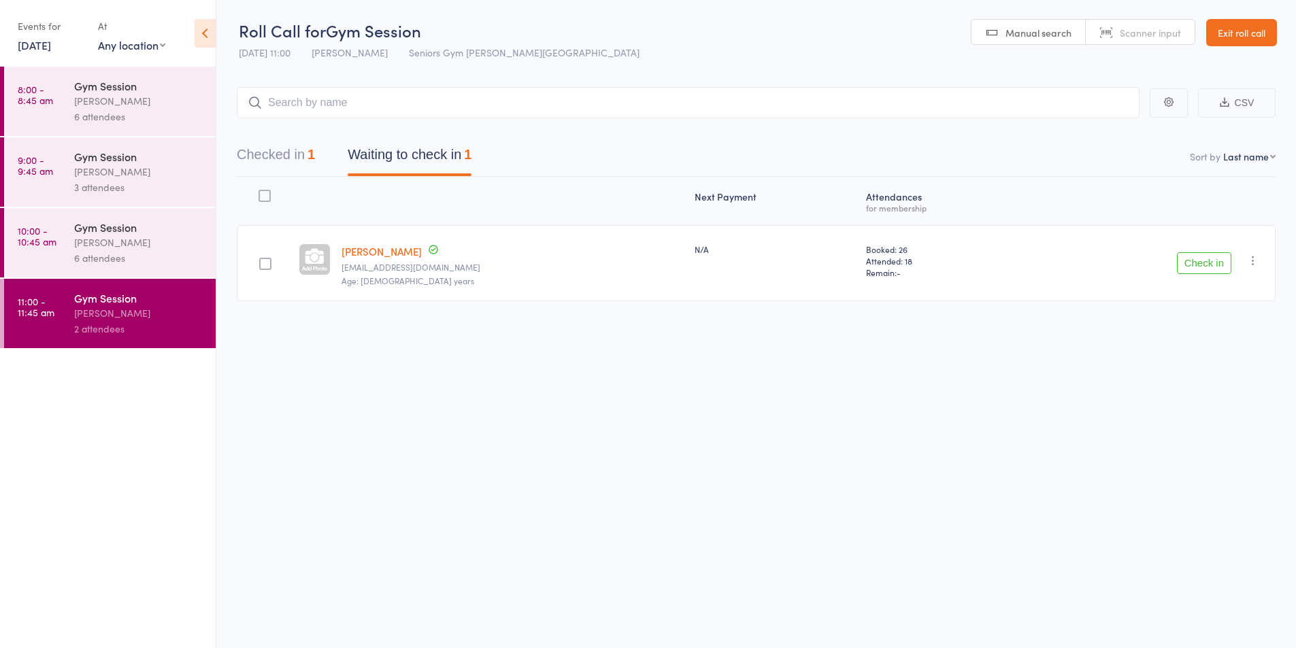
click at [114, 117] on div "6 attendees" at bounding box center [139, 117] width 130 height 16
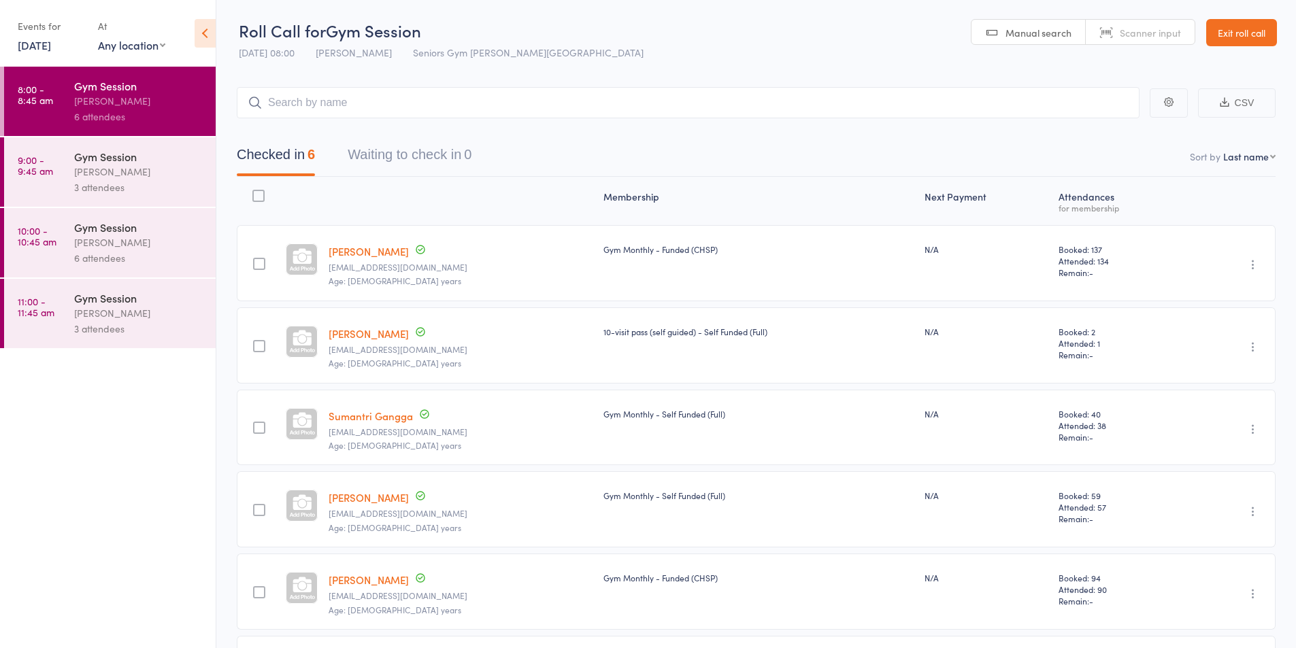
click at [150, 212] on div "Gym Session Hugo Chan 6 attendees" at bounding box center [144, 242] width 141 height 69
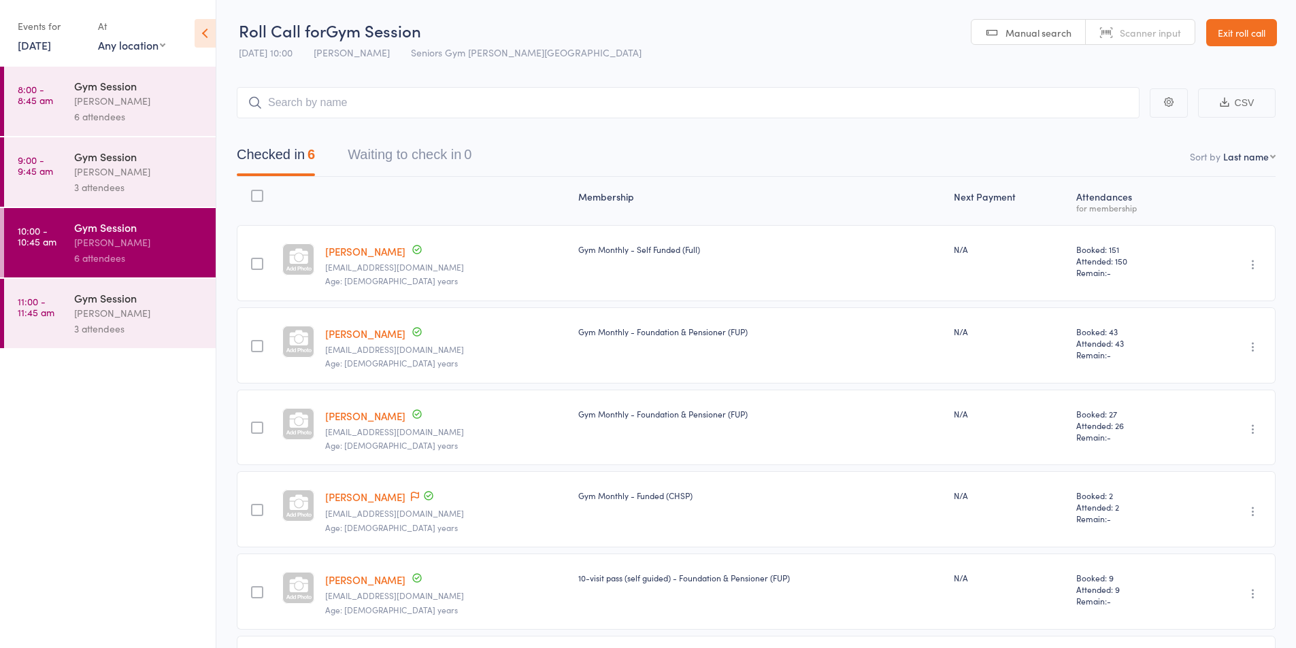
click at [154, 171] on div "[PERSON_NAME]" at bounding box center [139, 172] width 130 height 16
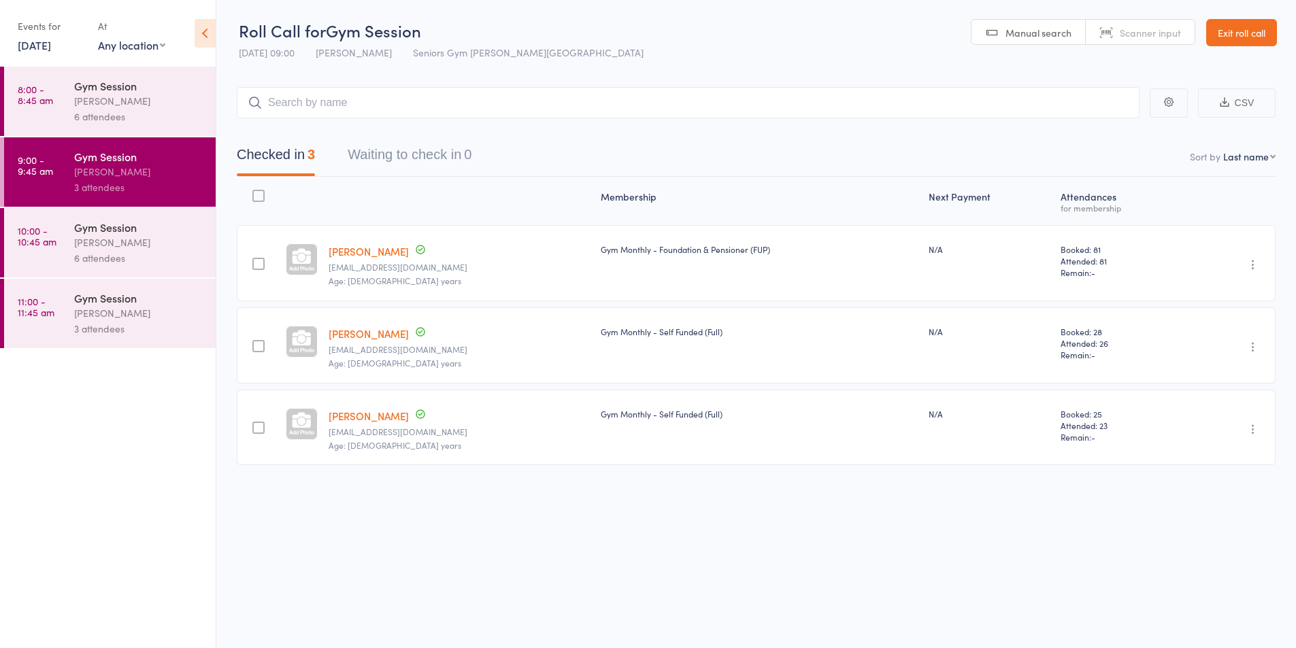
click at [127, 310] on div "[PERSON_NAME]" at bounding box center [139, 313] width 130 height 16
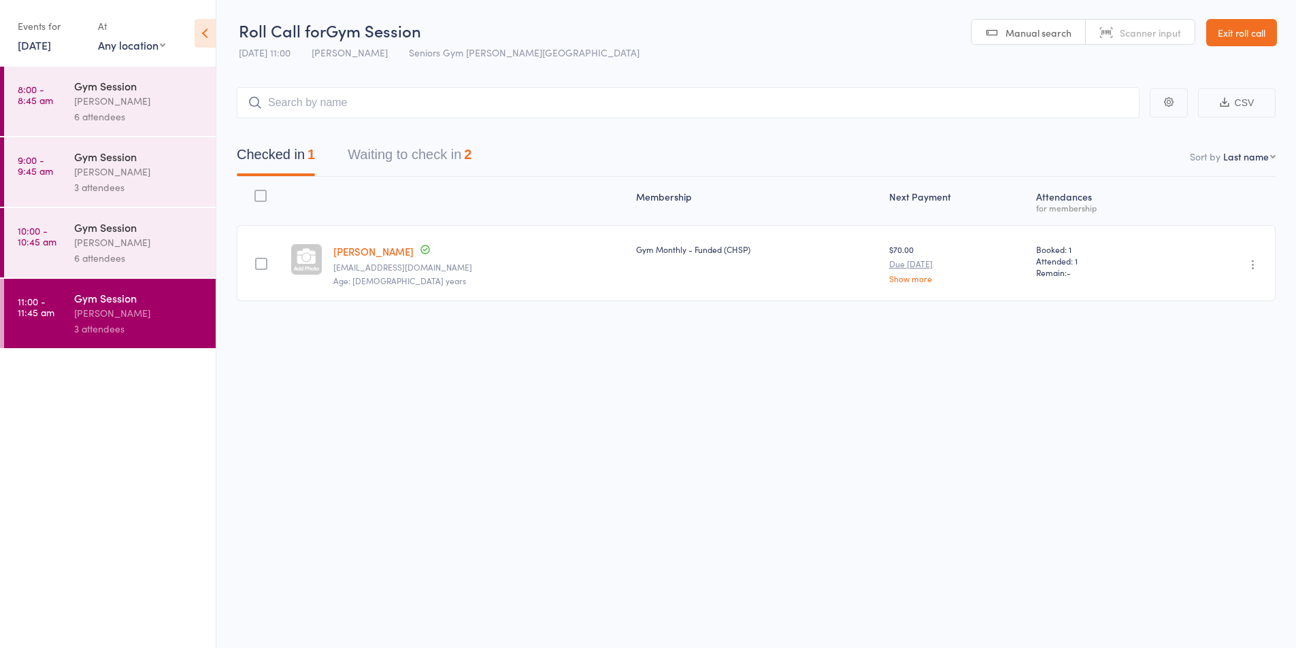
click at [394, 155] on button "Waiting to check in 2" at bounding box center [410, 158] width 124 height 36
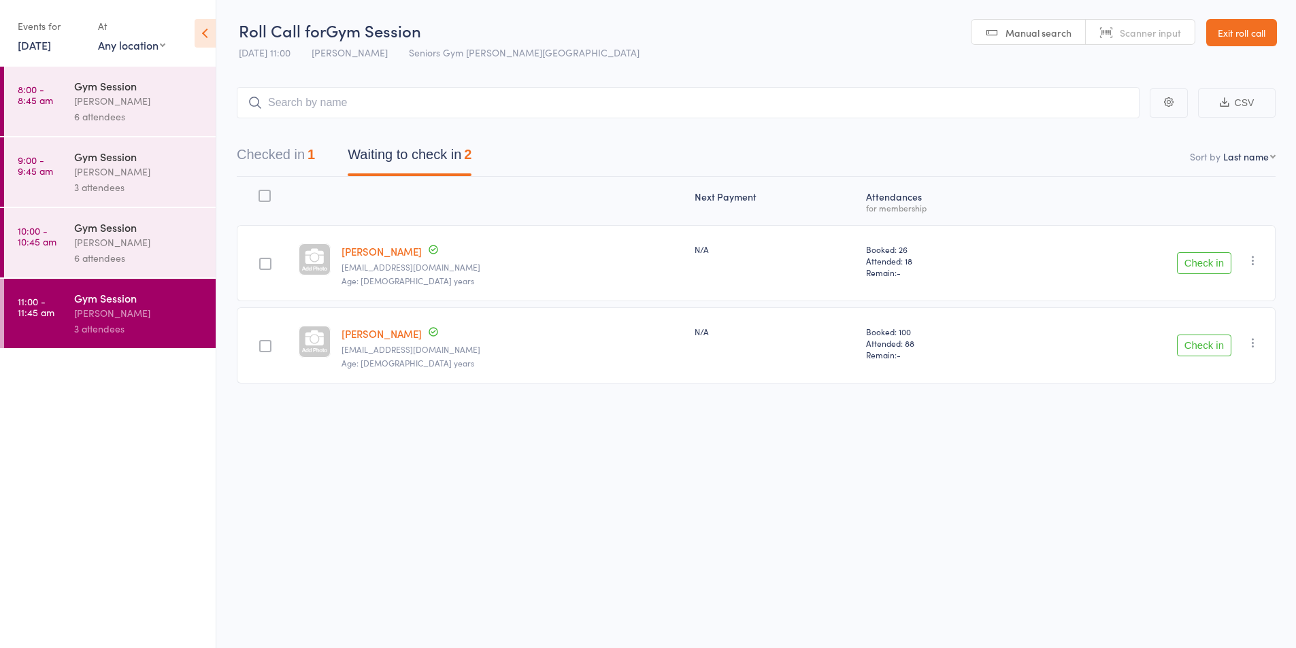
click at [1265, 33] on link "Exit roll call" at bounding box center [1241, 32] width 71 height 27
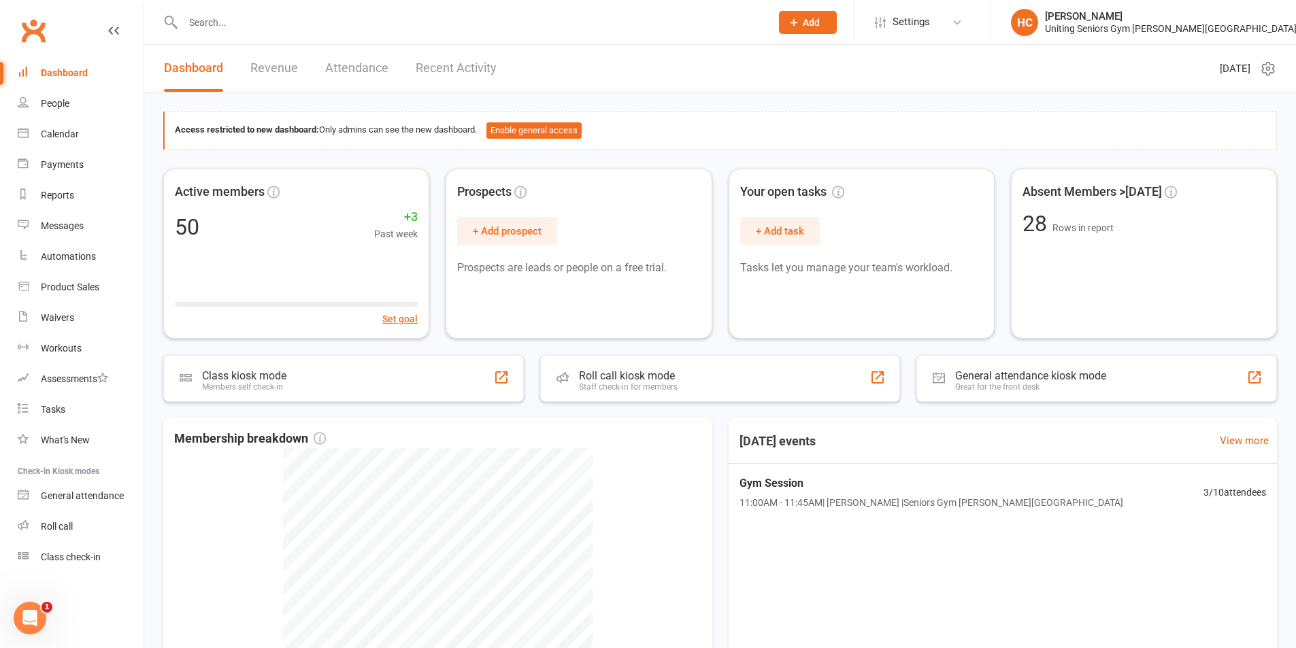
click at [317, 22] on input "text" at bounding box center [470, 22] width 582 height 19
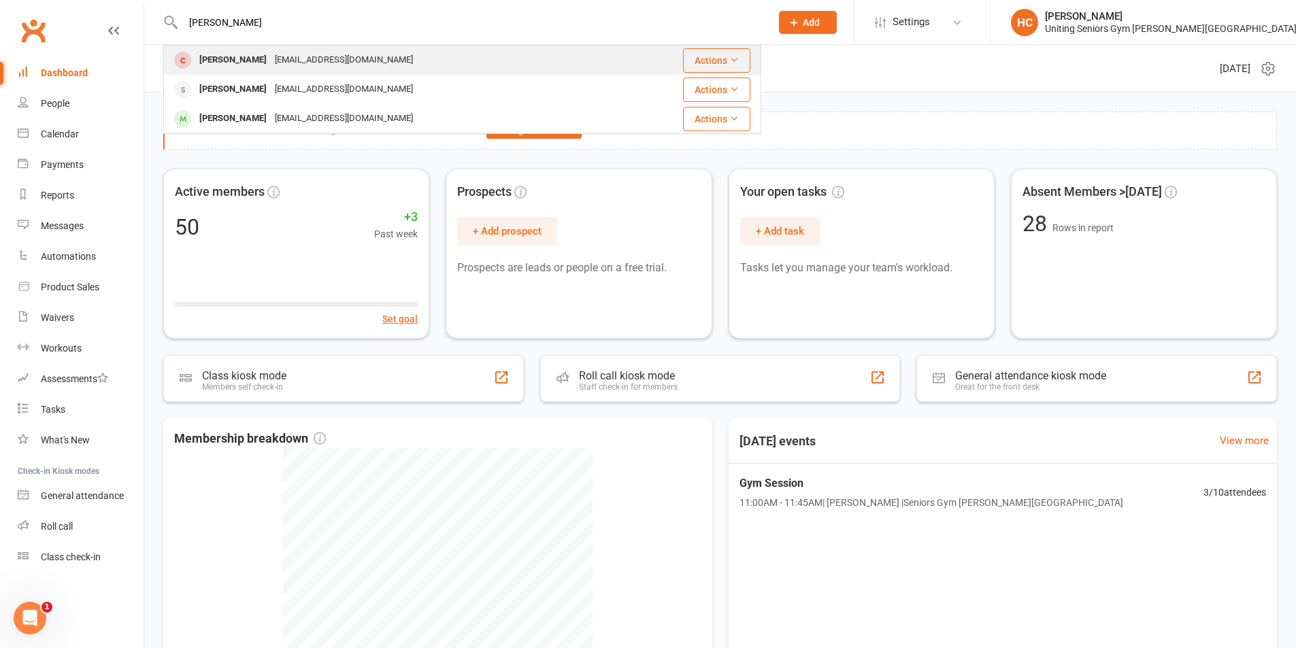
type input "[PERSON_NAME]"
click at [282, 61] on div "[EMAIL_ADDRESS][DOMAIN_NAME]" at bounding box center [344, 60] width 146 height 20
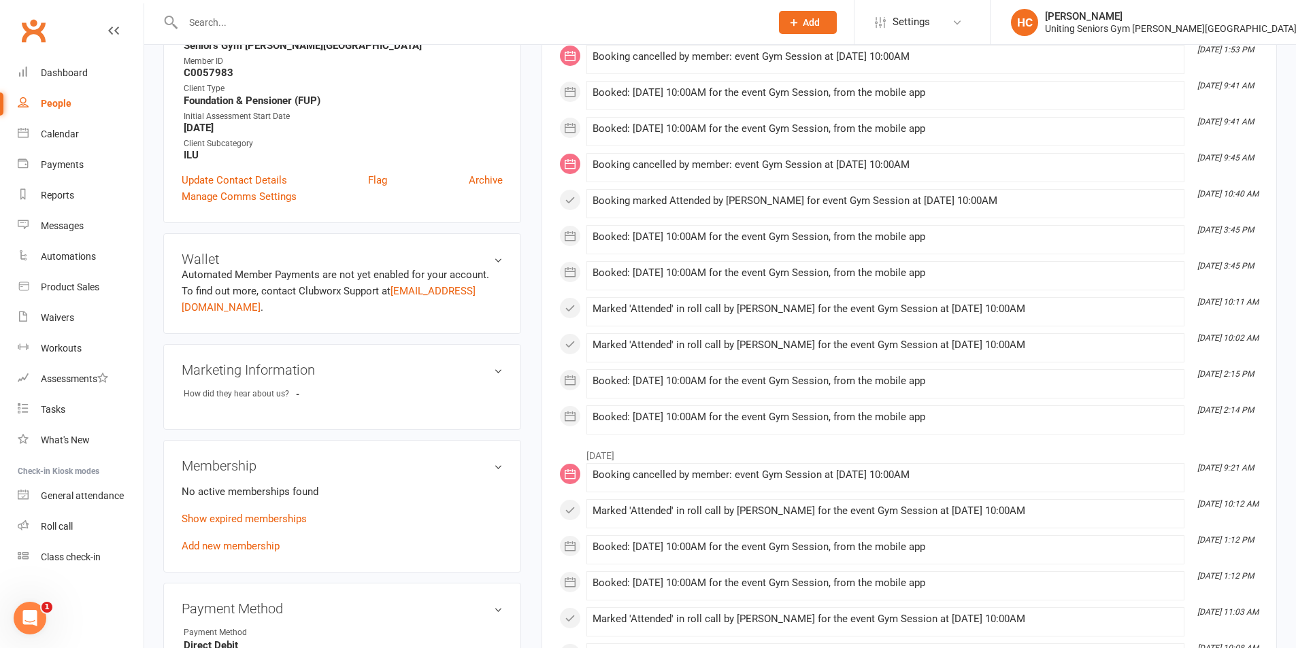
scroll to position [340, 0]
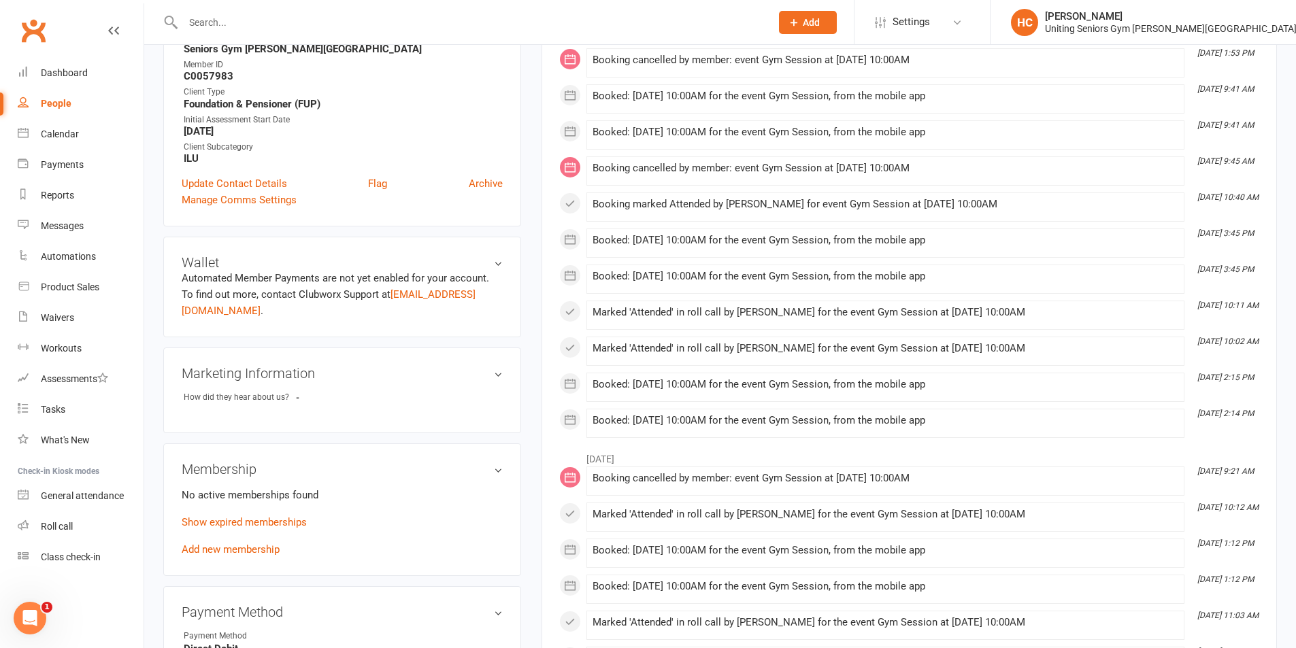
click at [490, 172] on div "Contact information Owner [PERSON_NAME] Email [EMAIL_ADDRESS][DOMAIN_NAME] Mobi…" at bounding box center [342, 36] width 358 height 381
click at [491, 183] on link "Archive" at bounding box center [486, 183] width 34 height 16
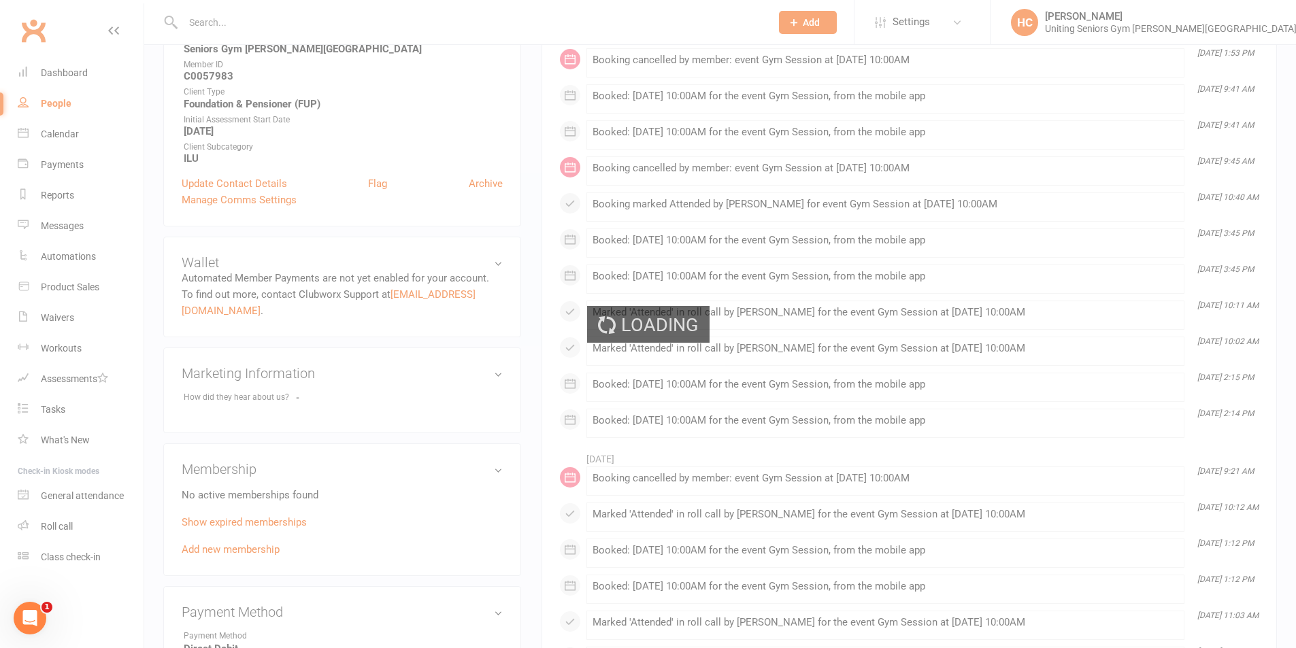
select select "100"
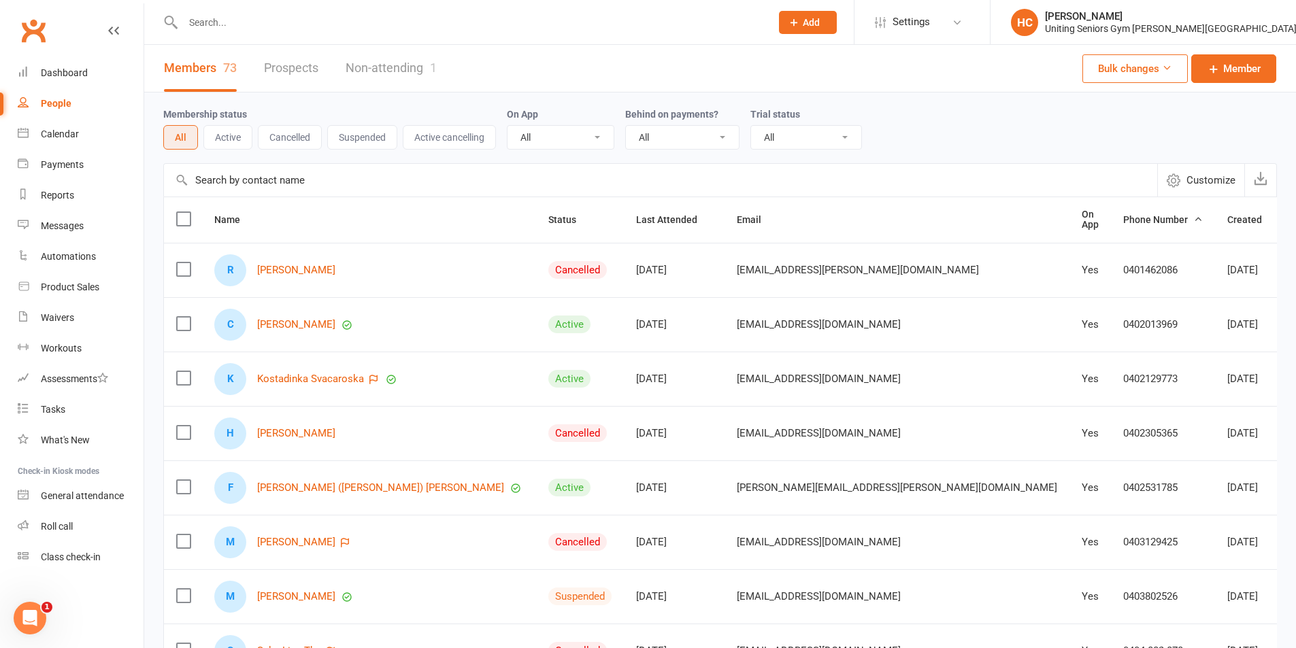
click at [285, 22] on input "text" at bounding box center [470, 22] width 582 height 19
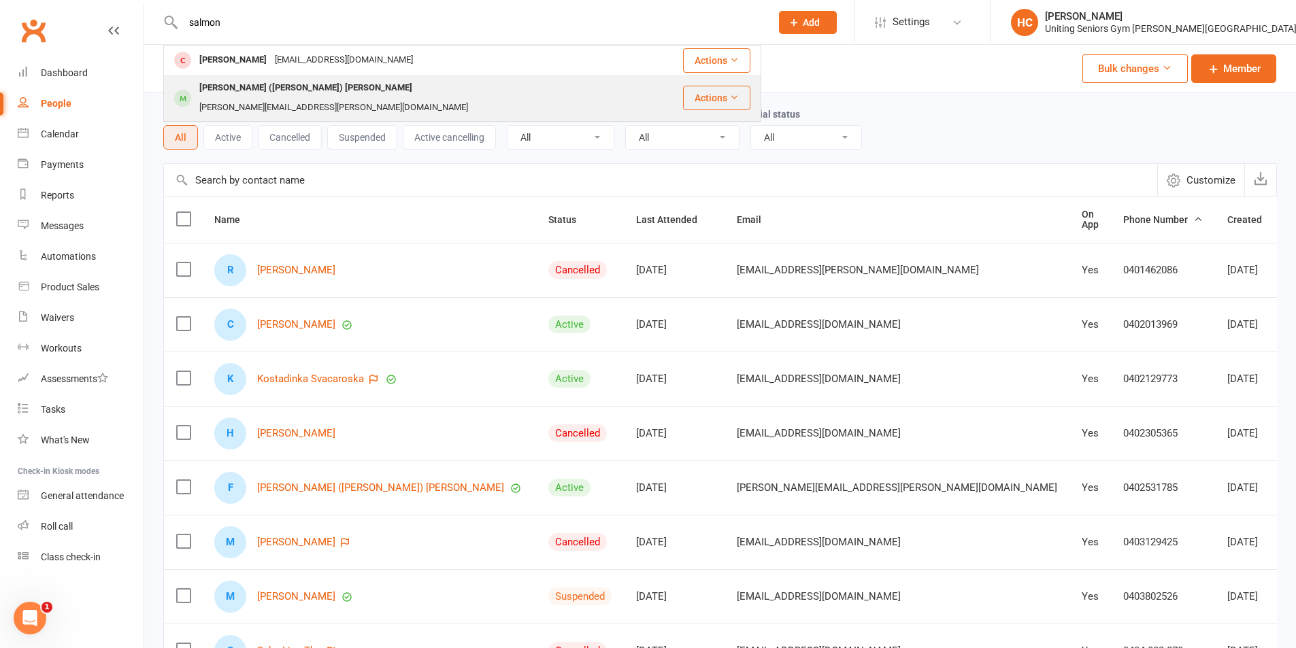
type input "salmon"
click at [316, 76] on div "[PERSON_NAME] ([PERSON_NAME]) Bottaro [EMAIL_ADDRESS][PERSON_NAME][DOMAIN_NAME]" at bounding box center [423, 98] width 517 height 45
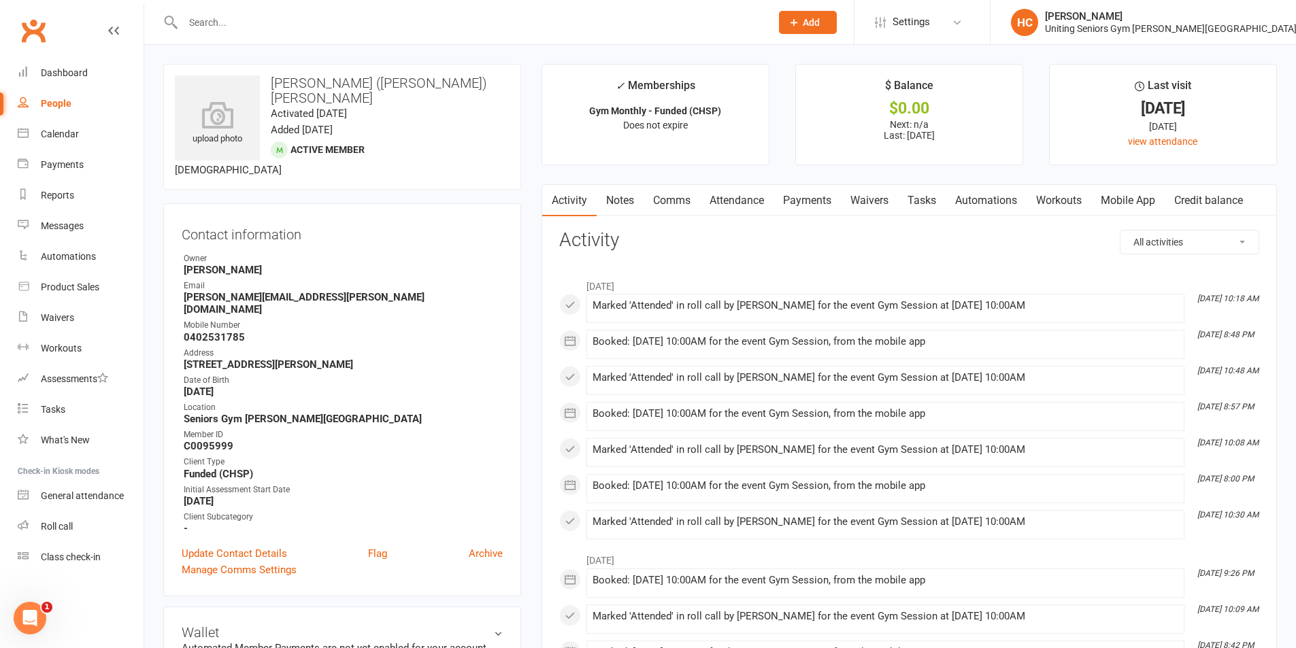
click at [251, 31] on input "text" at bounding box center [470, 22] width 582 height 19
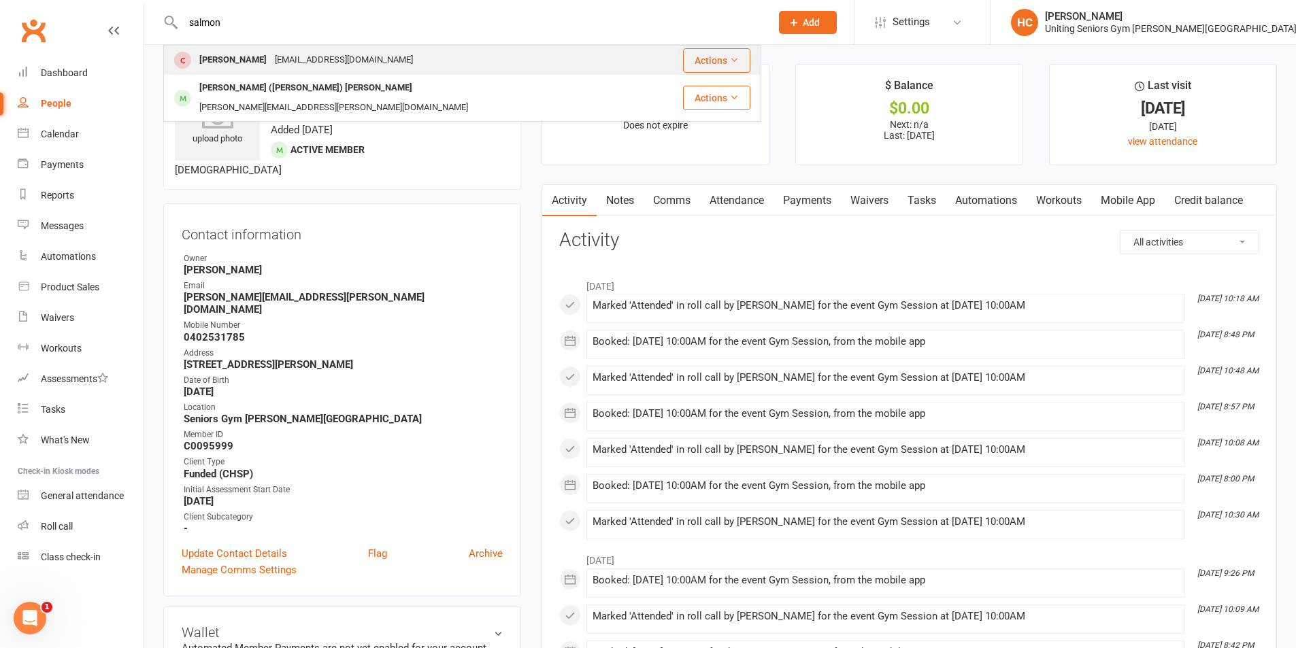
type input "salmon"
click at [273, 52] on div "[EMAIL_ADDRESS][DOMAIN_NAME]" at bounding box center [344, 60] width 146 height 20
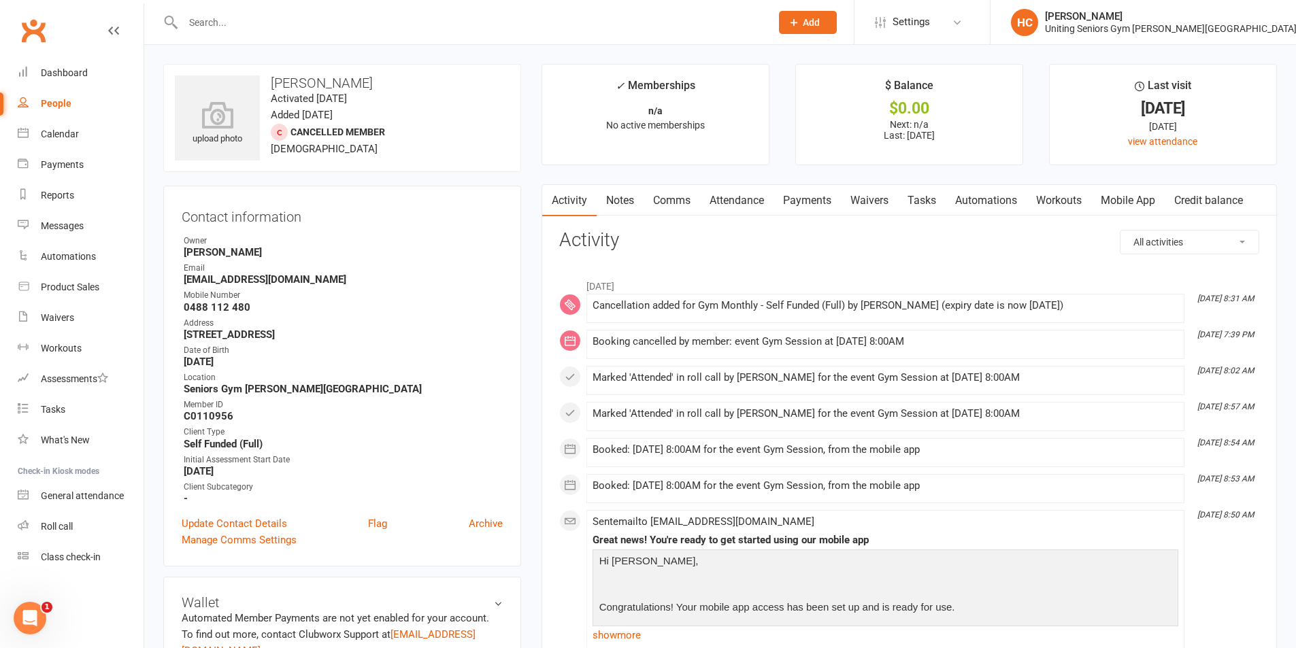
click at [32, 112] on link "People" at bounding box center [81, 103] width 126 height 31
select select "100"
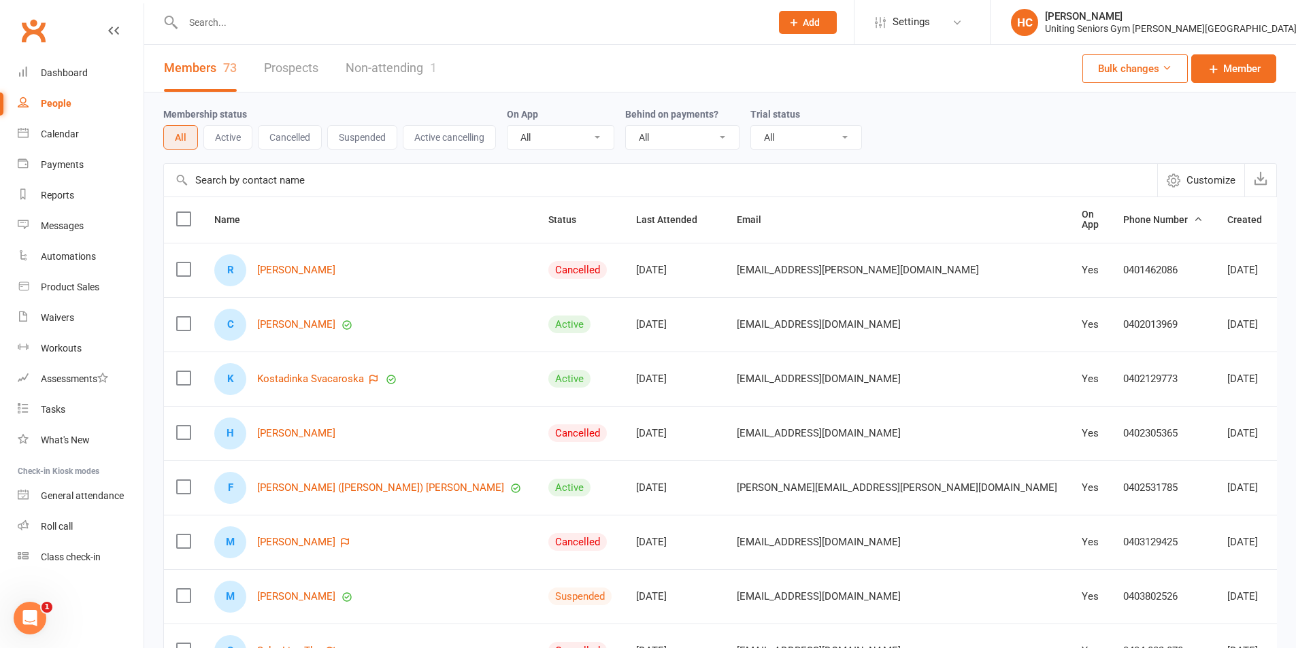
click at [1123, 222] on span "Phone Number" at bounding box center [1163, 219] width 80 height 11
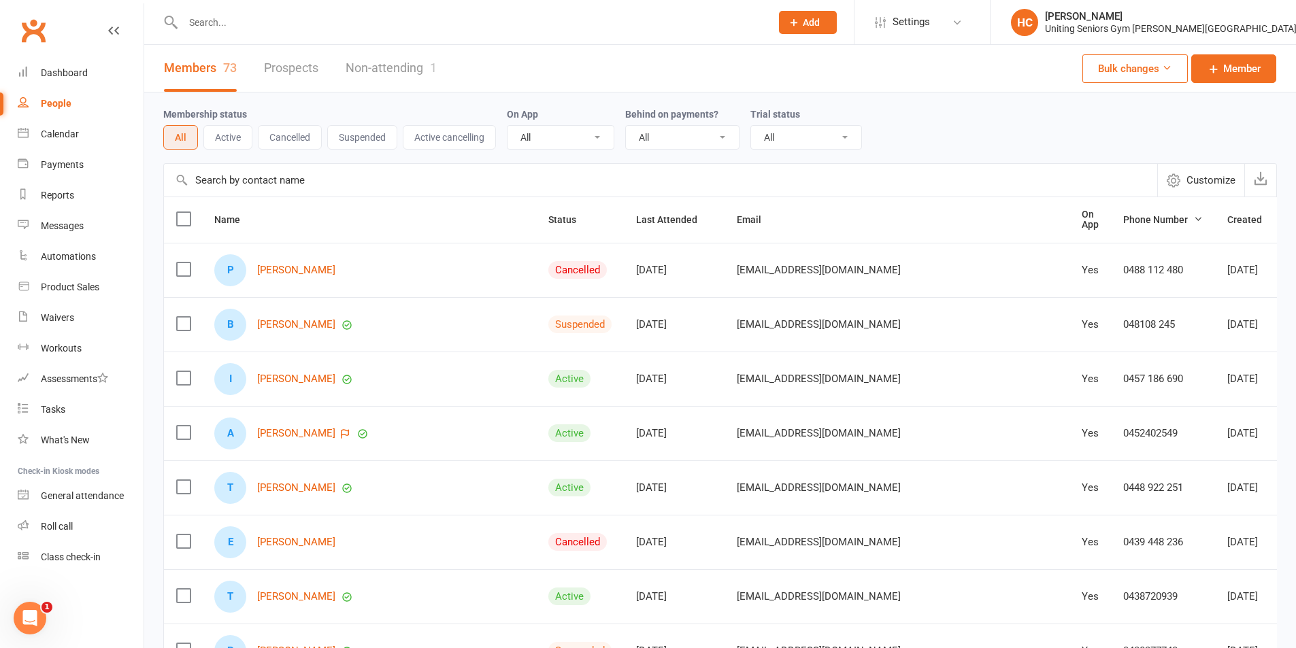
click at [1123, 214] on span "Phone Number" at bounding box center [1163, 219] width 80 height 11
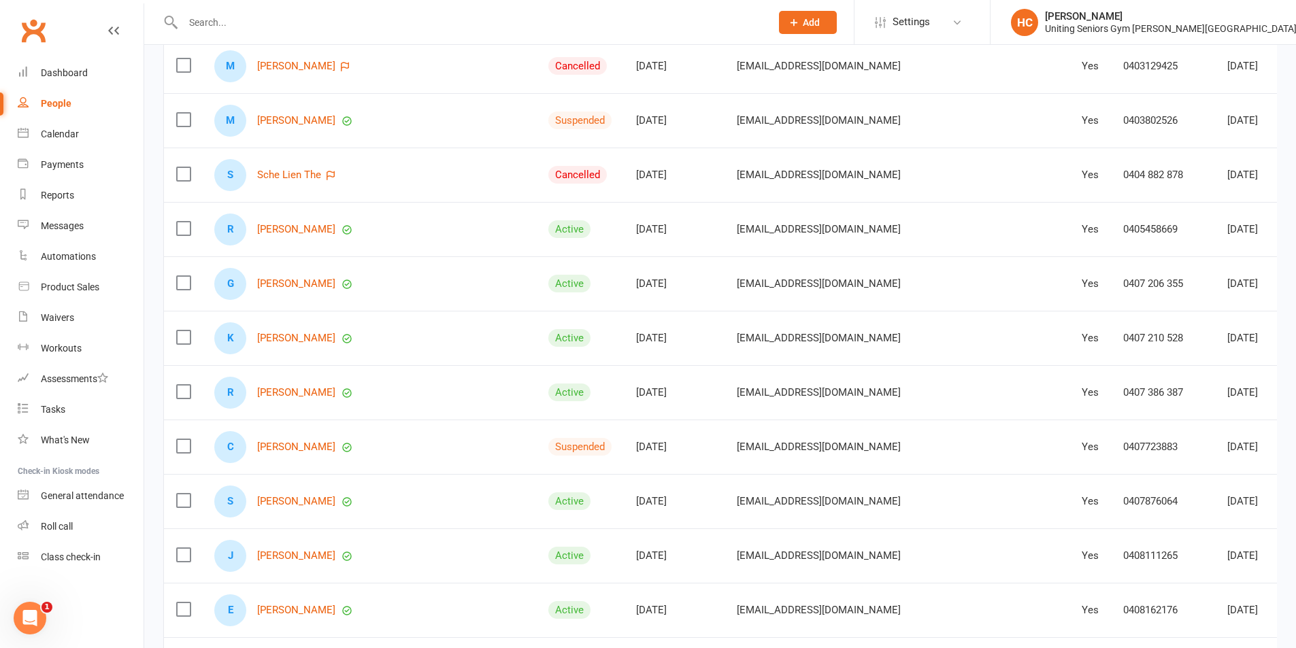
scroll to position [340, 0]
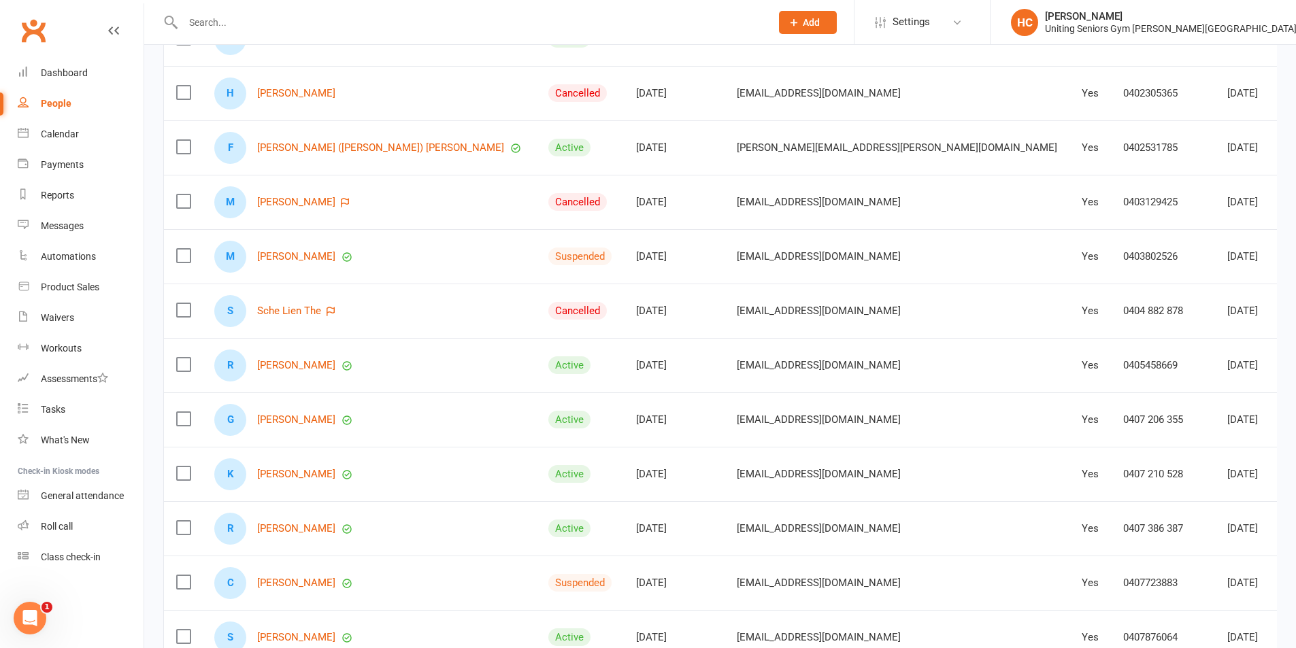
click at [357, 21] on input "text" at bounding box center [470, 22] width 582 height 19
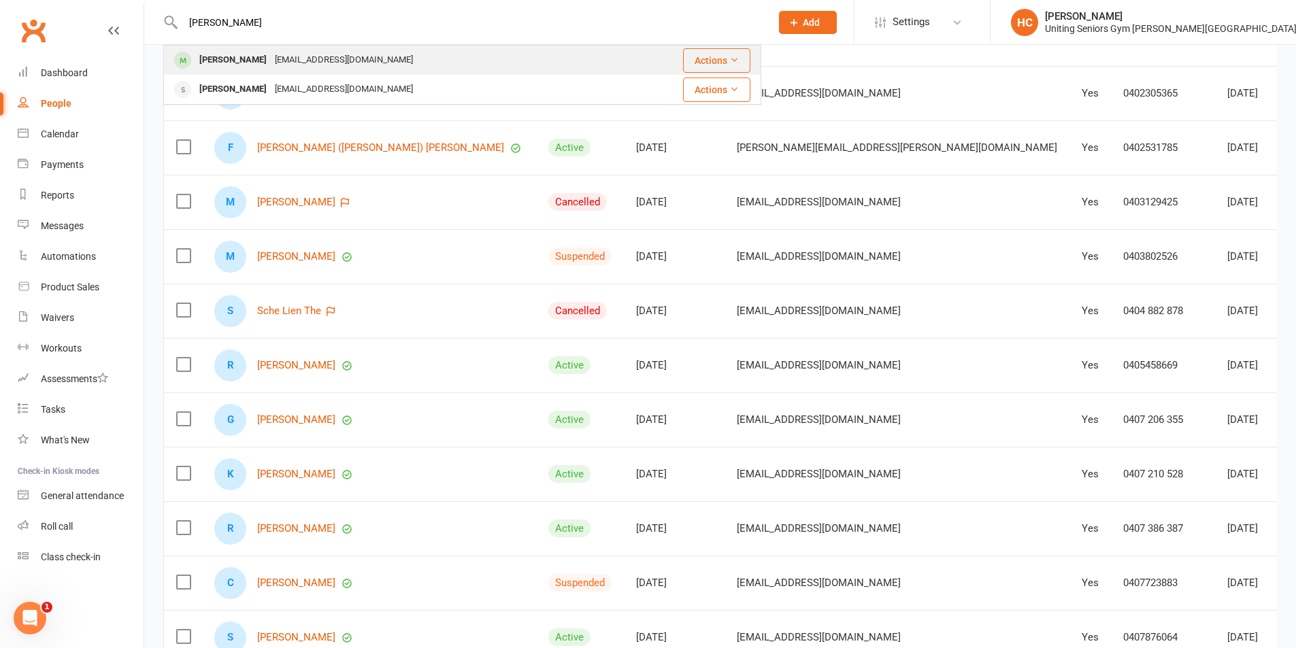
type input "[PERSON_NAME]"
click at [363, 52] on div "[EMAIL_ADDRESS][DOMAIN_NAME]" at bounding box center [344, 60] width 146 height 20
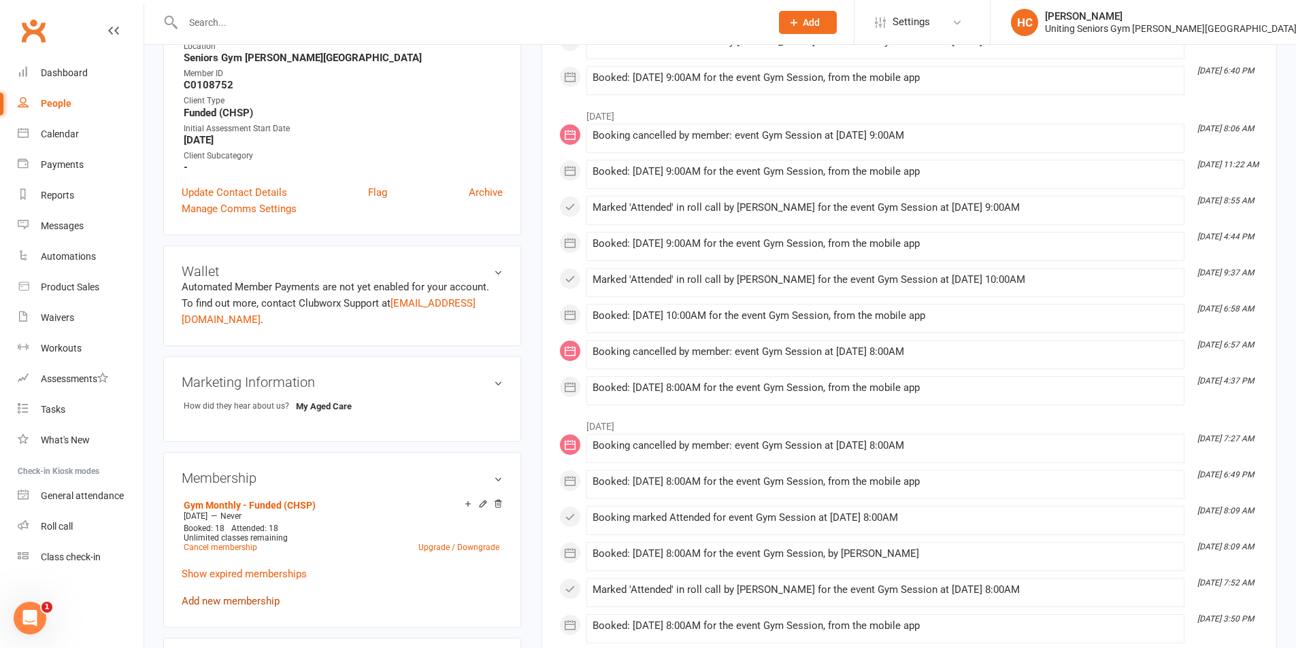
scroll to position [340, 0]
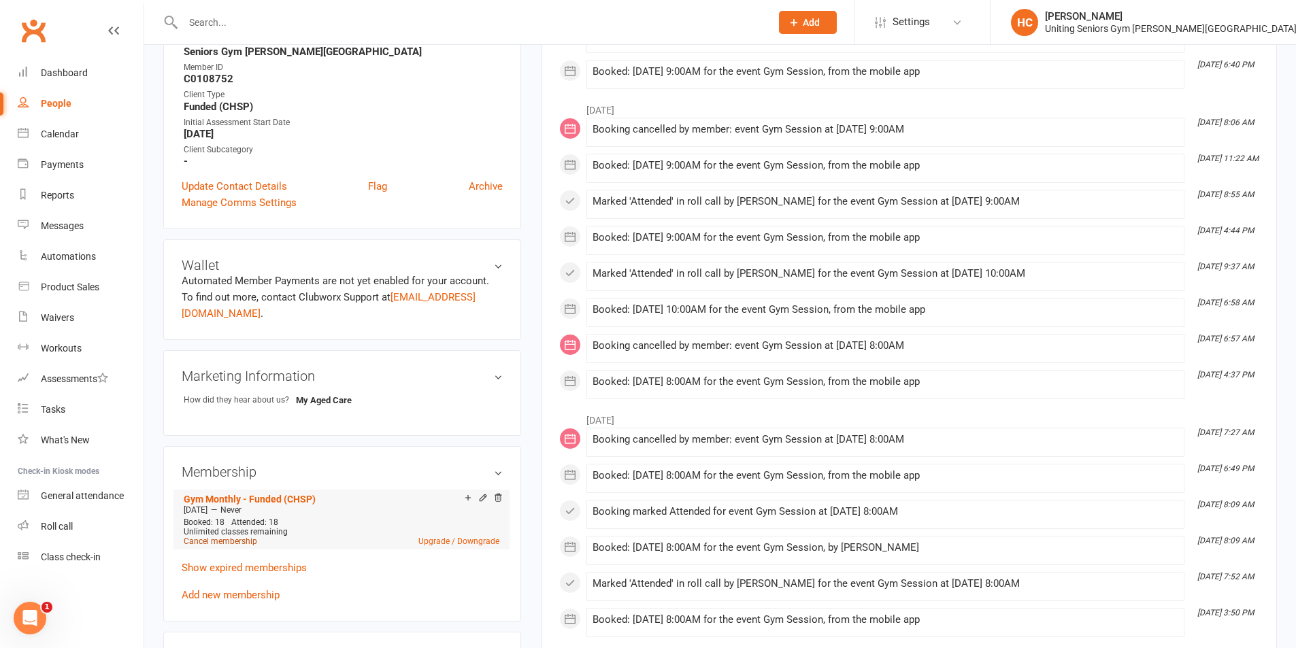
click at [215, 537] on link "Cancel membership" at bounding box center [220, 542] width 73 height 10
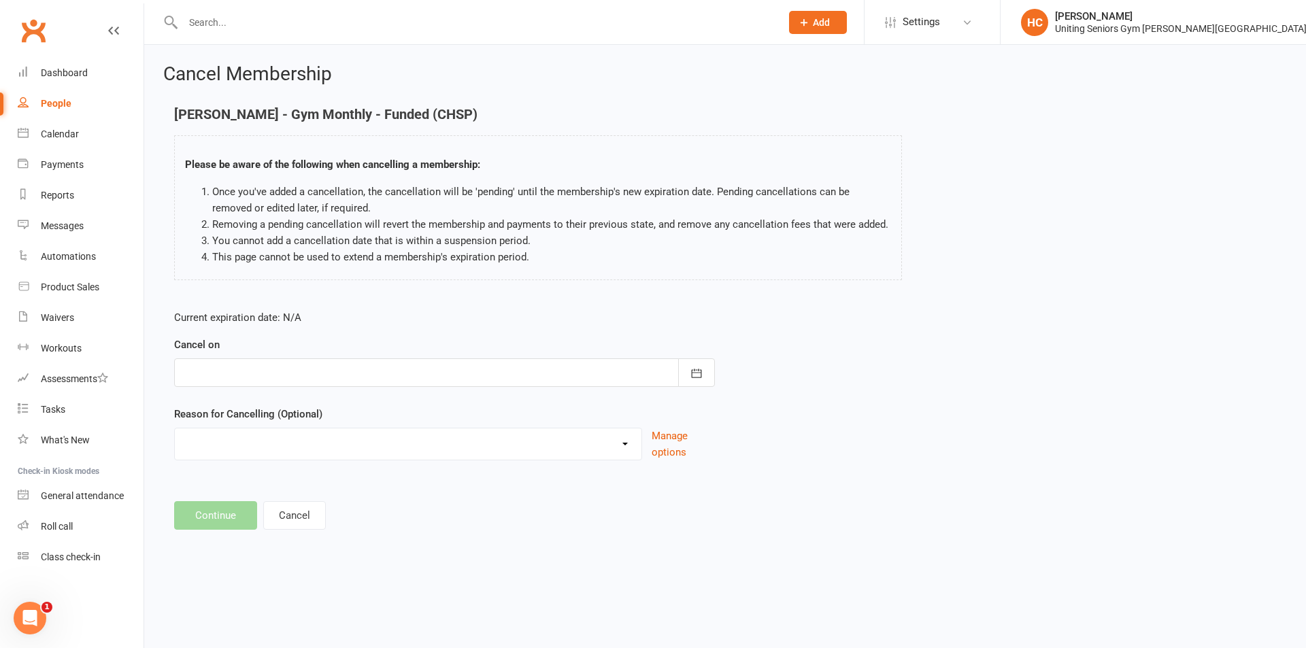
click at [335, 380] on div at bounding box center [444, 372] width 541 height 29
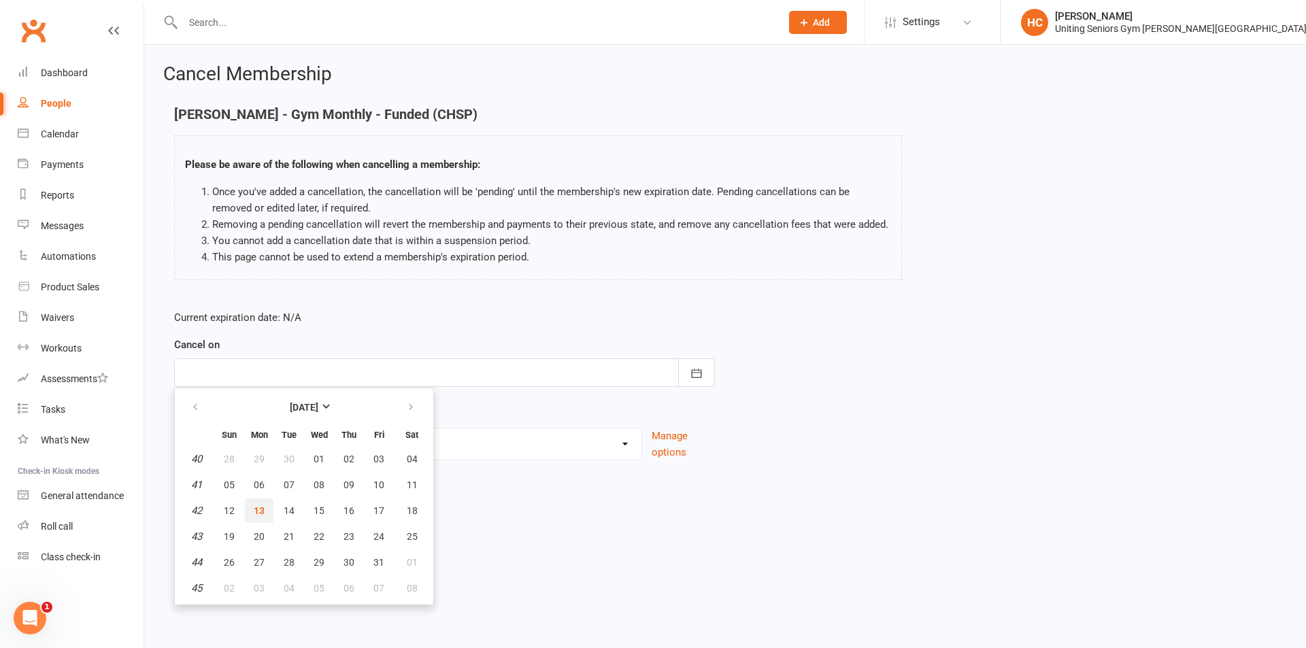
click at [262, 512] on span "13" at bounding box center [259, 510] width 11 height 11
type input "[DATE]"
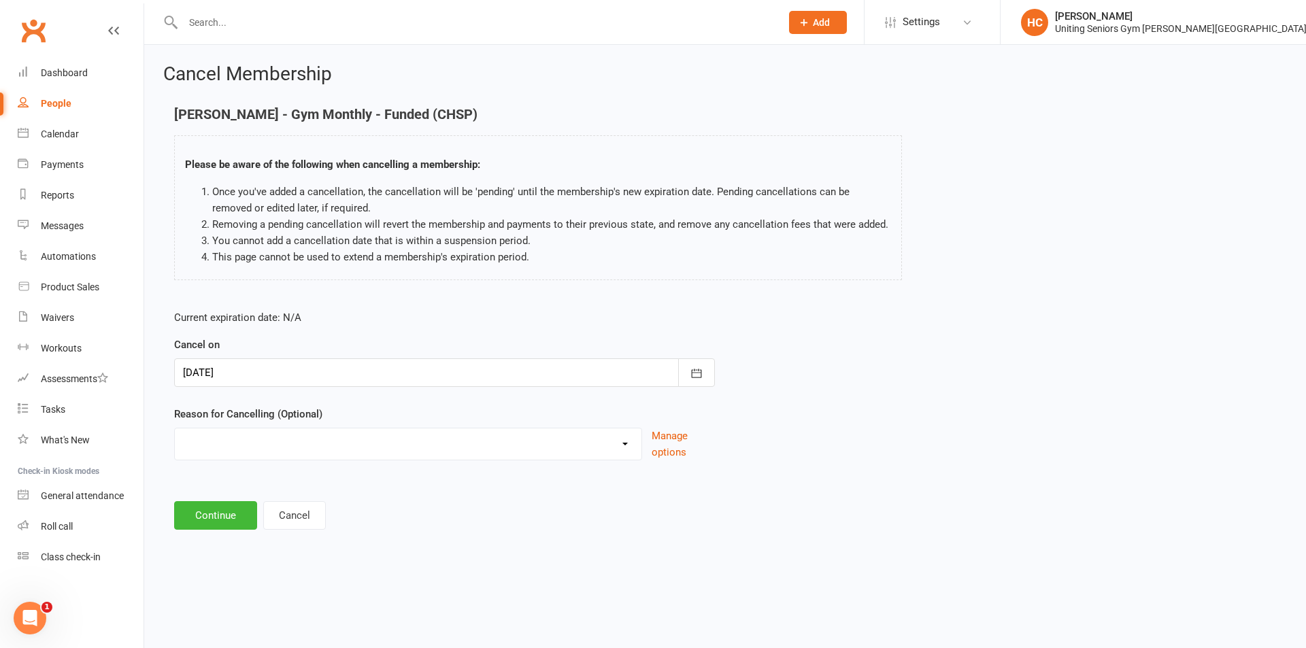
click at [449, 534] on div "Cancel Membership [PERSON_NAME] - Gym Monthly - Funded (CHSP) Please be aware o…" at bounding box center [725, 298] width 1162 height 507
click at [269, 450] on select "Health Holiday Injury Other reason" at bounding box center [408, 442] width 467 height 27
select select "3"
click at [175, 429] on select "Health Holiday Injury Other reason" at bounding box center [408, 442] width 467 height 27
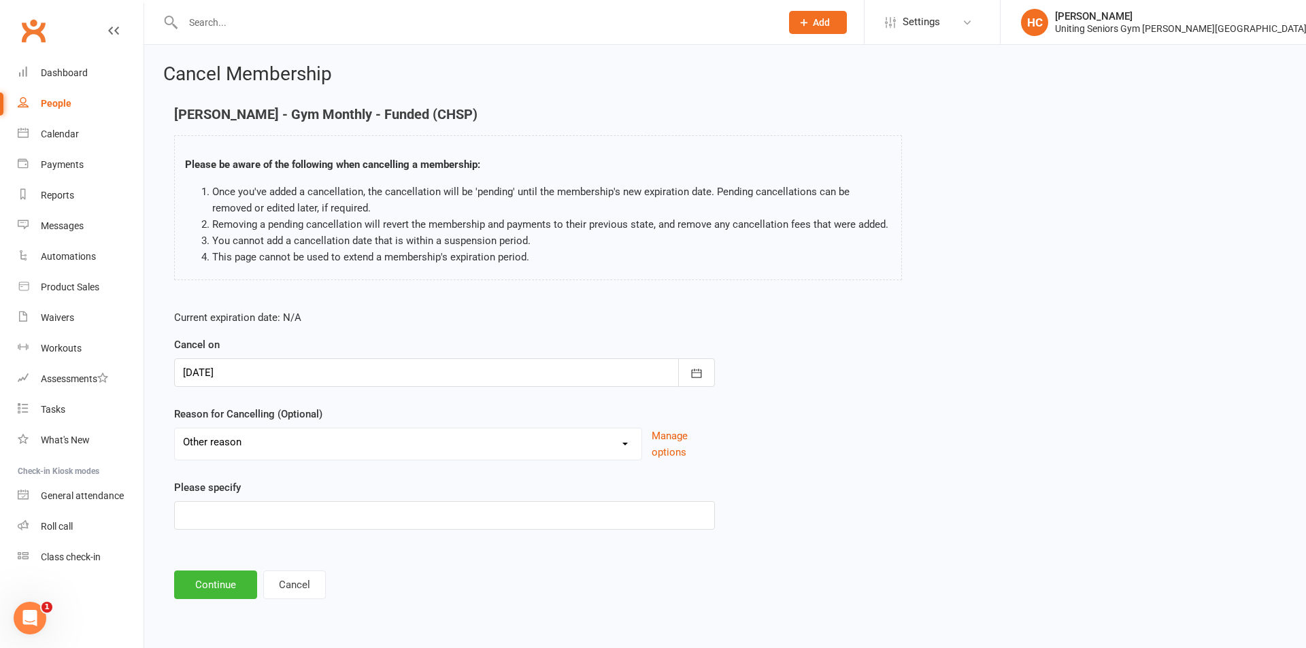
click at [227, 568] on main "[PERSON_NAME] - Gym Monthly - Funded (CHSP) Please be aware of the following wh…" at bounding box center [725, 353] width 1124 height 492
click at [222, 573] on button "Continue" at bounding box center [215, 585] width 83 height 29
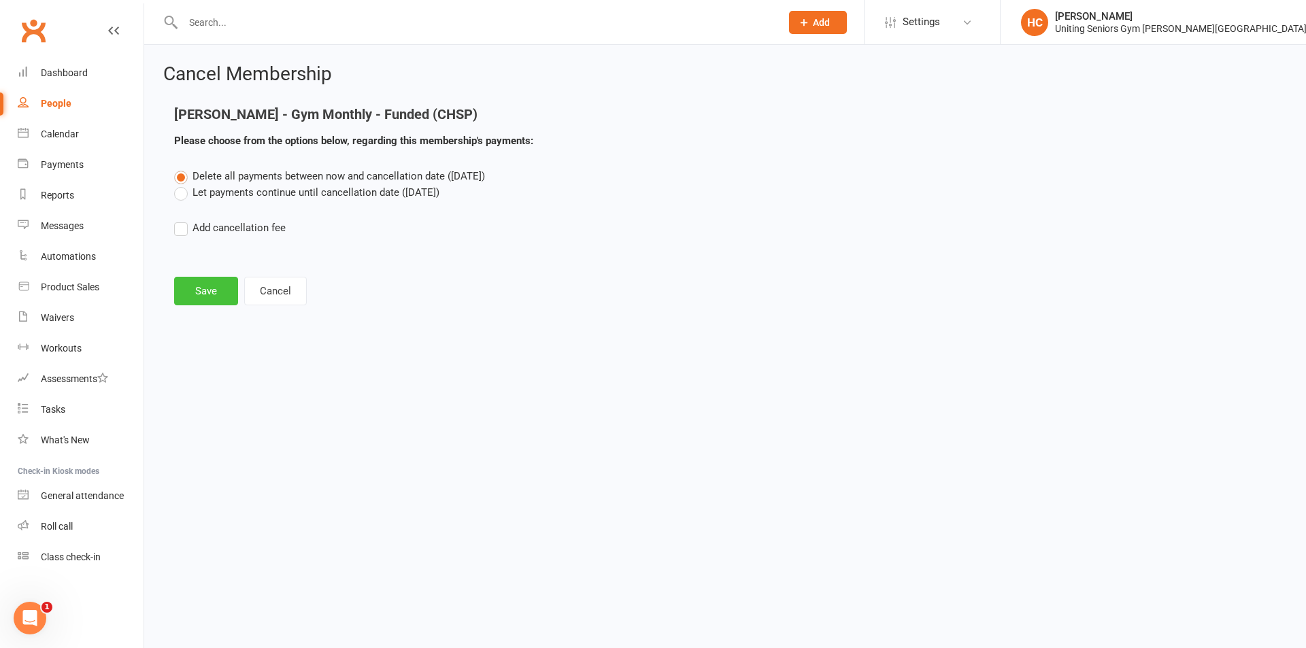
click at [199, 297] on button "Save" at bounding box center [206, 291] width 64 height 29
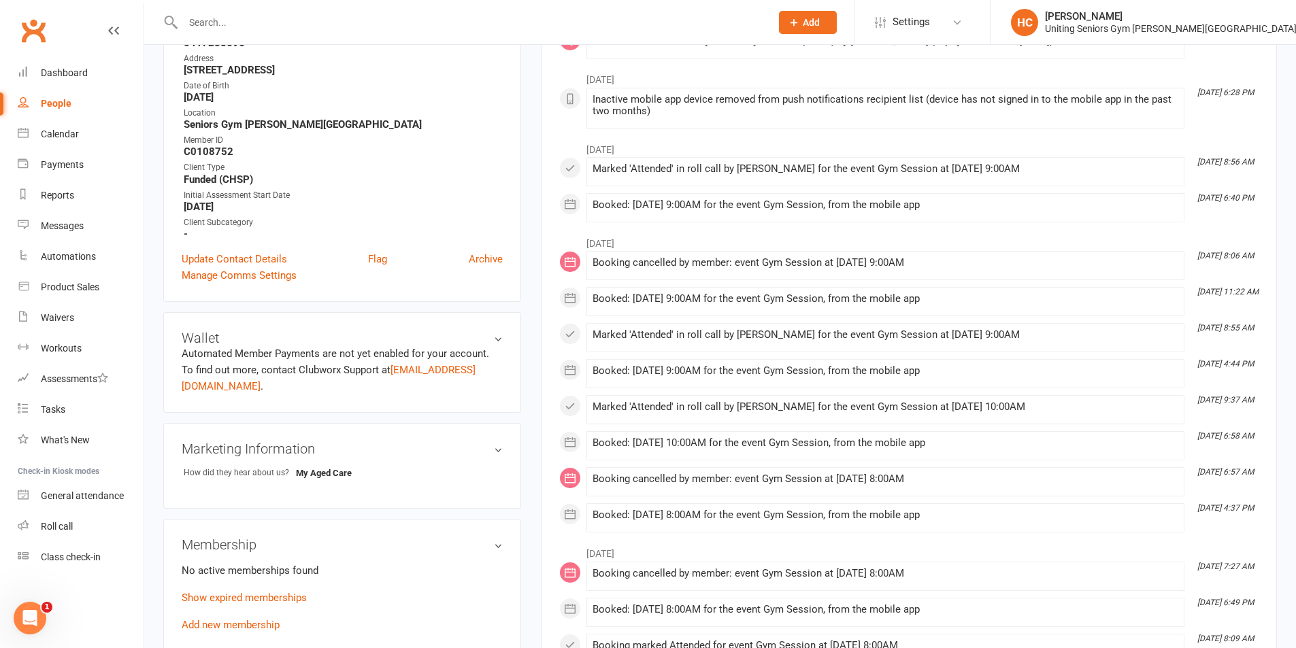
scroll to position [408, 0]
